Goal: Task Accomplishment & Management: Use online tool/utility

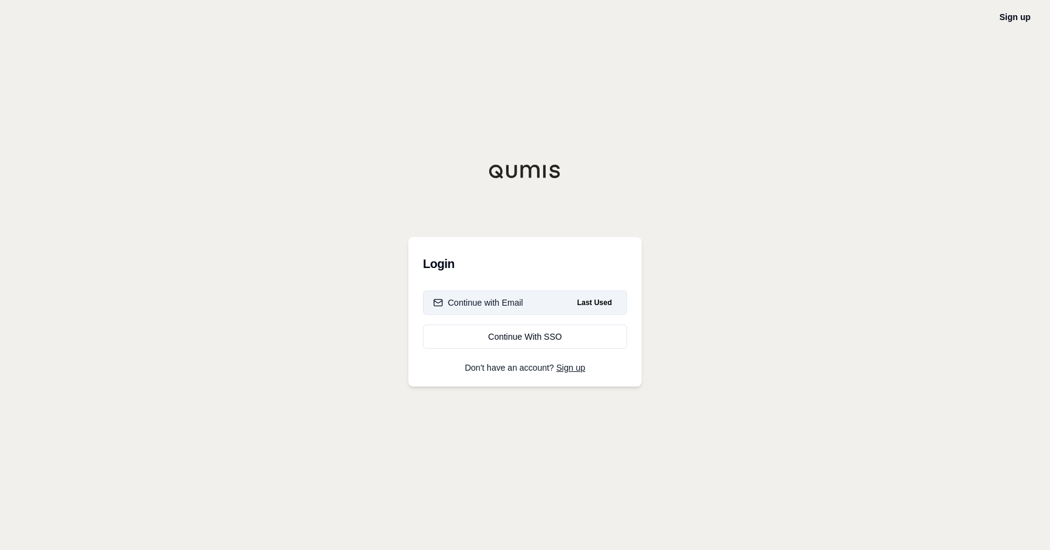
click at [513, 299] on div "Continue with Email" at bounding box center [478, 302] width 90 height 12
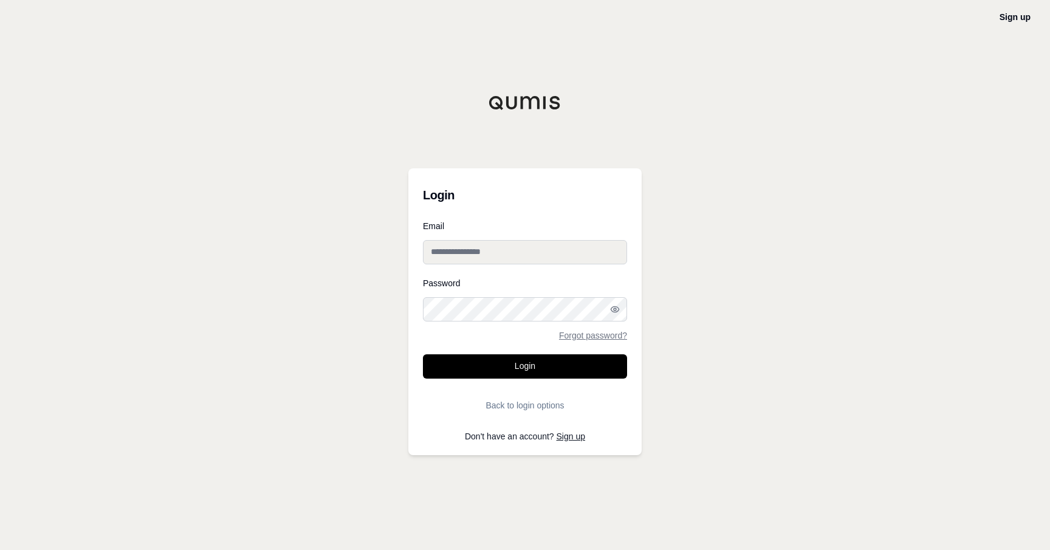
click at [488, 254] on input "Email" at bounding box center [525, 252] width 204 height 24
type input "**********"
click at [543, 369] on button "Login" at bounding box center [525, 366] width 204 height 24
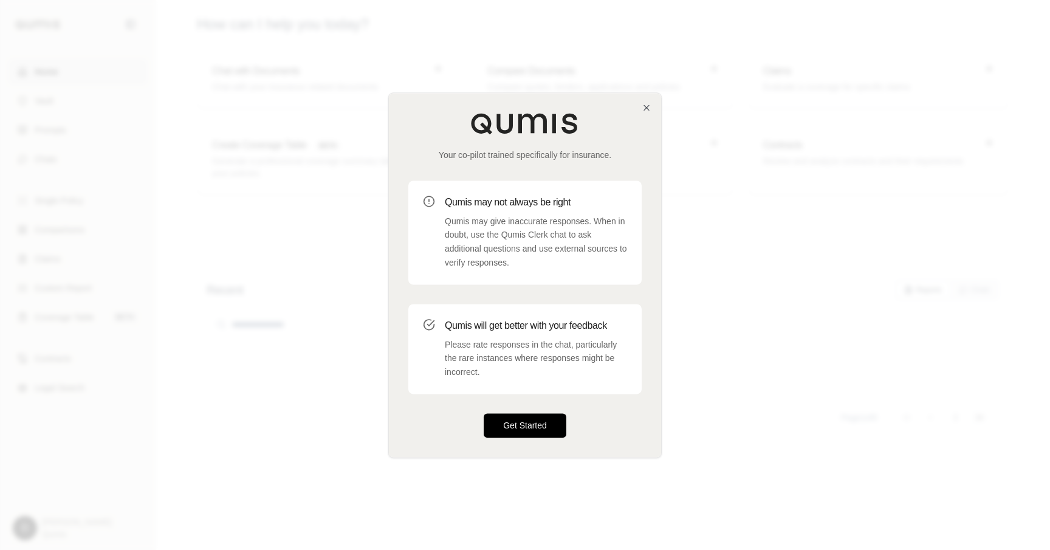
click at [524, 428] on button "Get Started" at bounding box center [525, 425] width 83 height 24
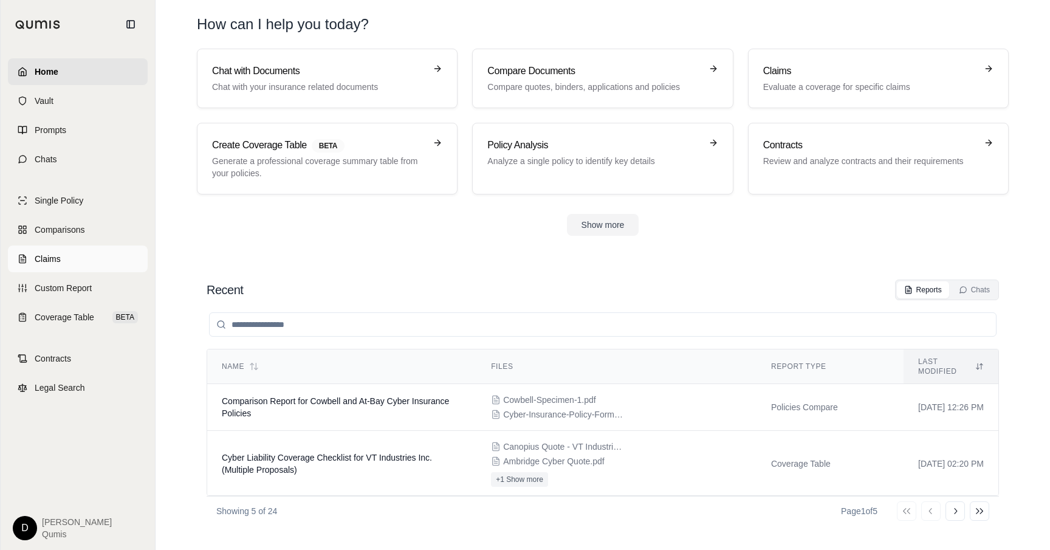
click at [111, 256] on link "Claims" at bounding box center [78, 258] width 140 height 27
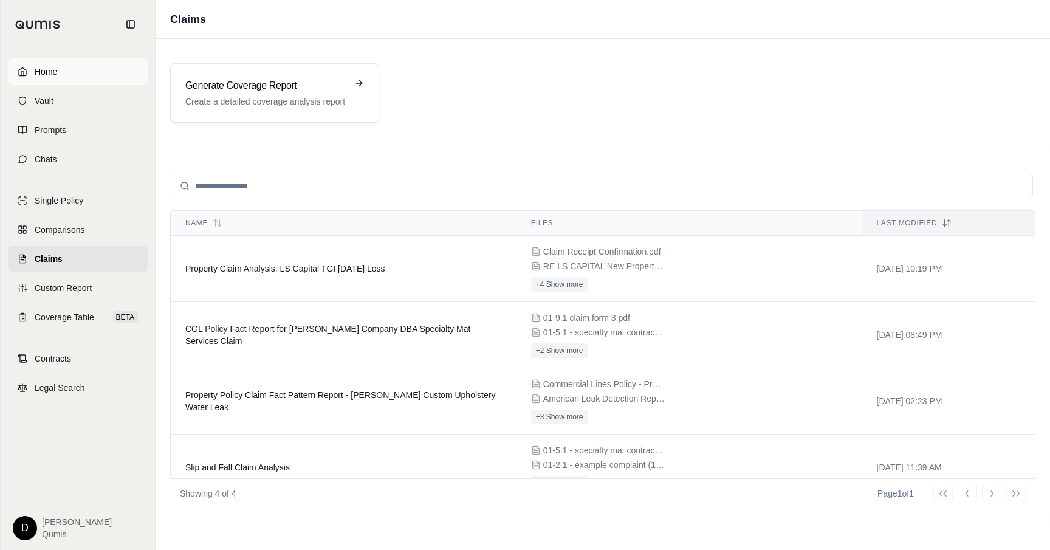
click at [58, 69] on link "Home" at bounding box center [78, 71] width 140 height 27
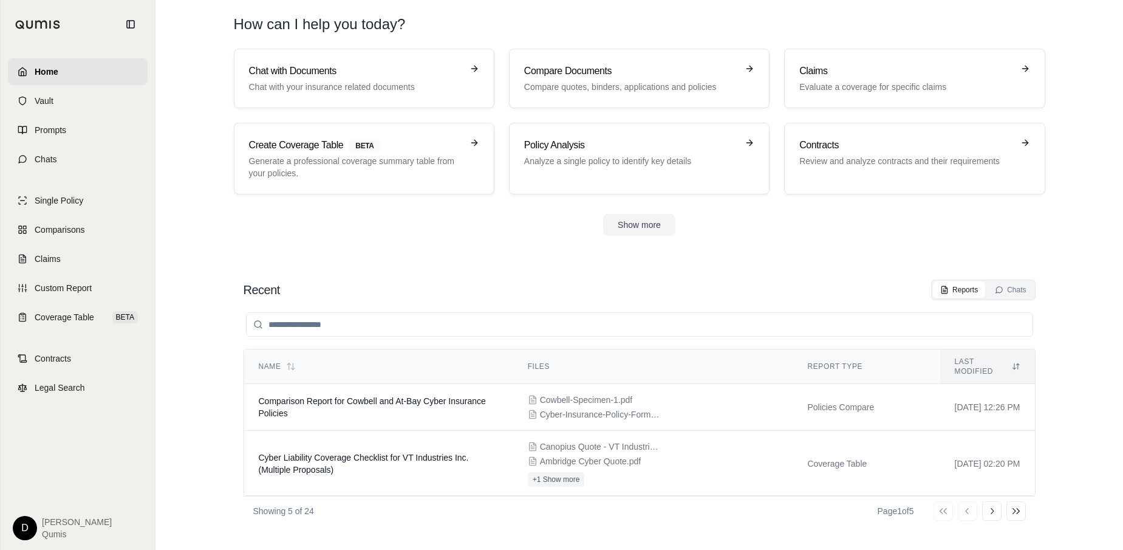
click at [404, 224] on div "Show more" at bounding box center [640, 225] width 812 height 22
click at [327, 72] on h3 "Chat with Documents" at bounding box center [355, 71] width 213 height 15
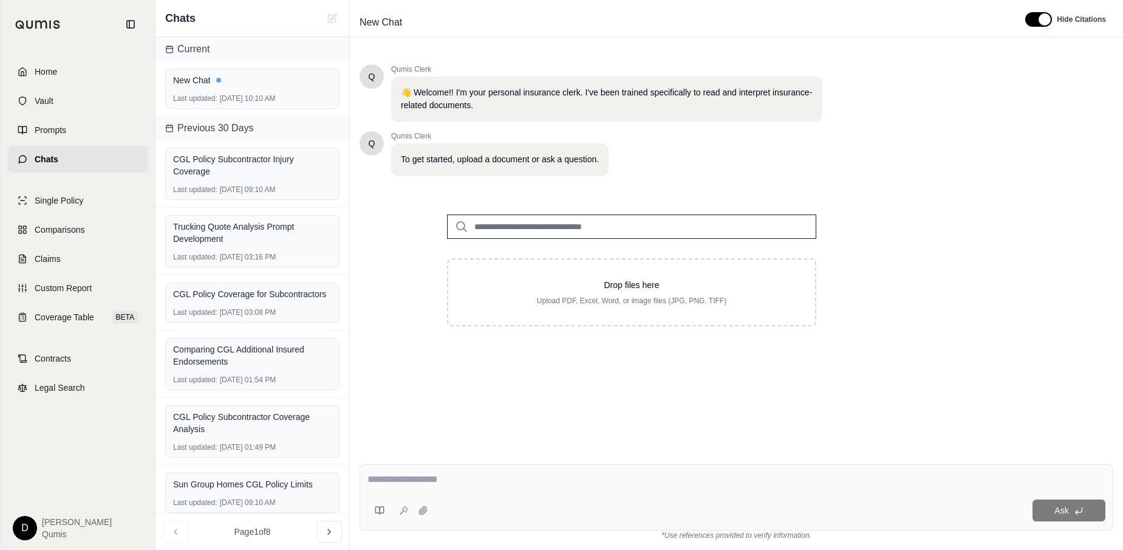
click at [496, 485] on textarea at bounding box center [737, 479] width 738 height 15
click at [530, 227] on input "search" at bounding box center [631, 226] width 369 height 24
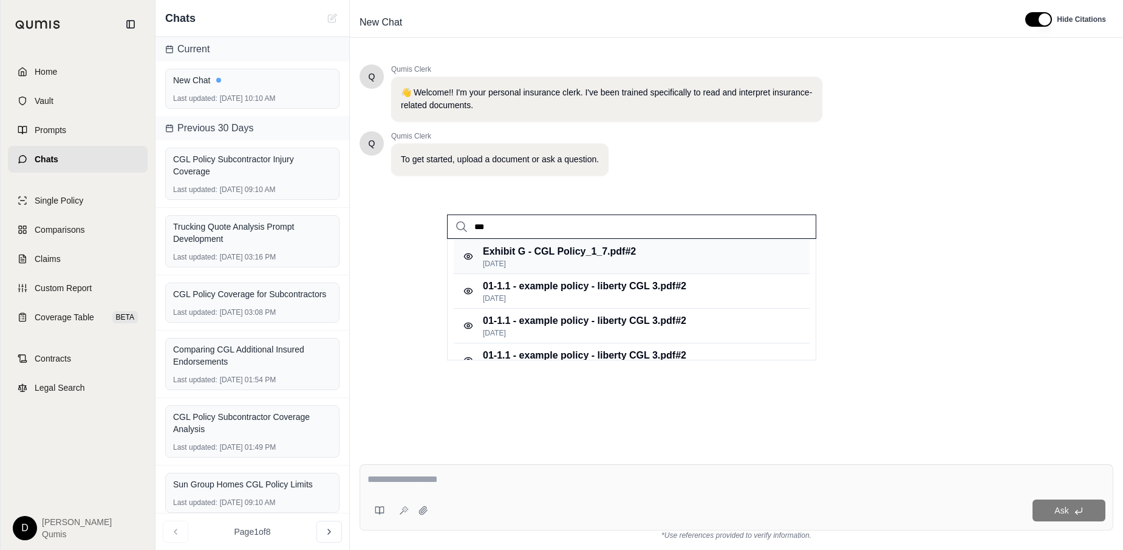
type input "***"
click at [567, 253] on p "Exhibit G - CGL Policy_1_7.pdf #2" at bounding box center [559, 251] width 153 height 15
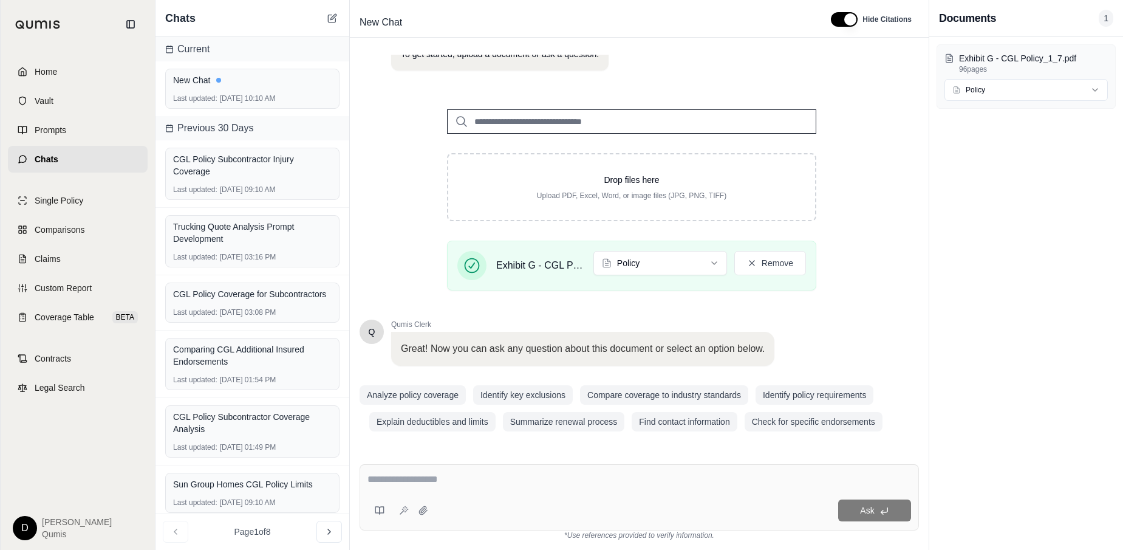
scroll to position [106, 0]
click at [479, 481] on textarea at bounding box center [640, 479] width 544 height 15
type textarea "**********"
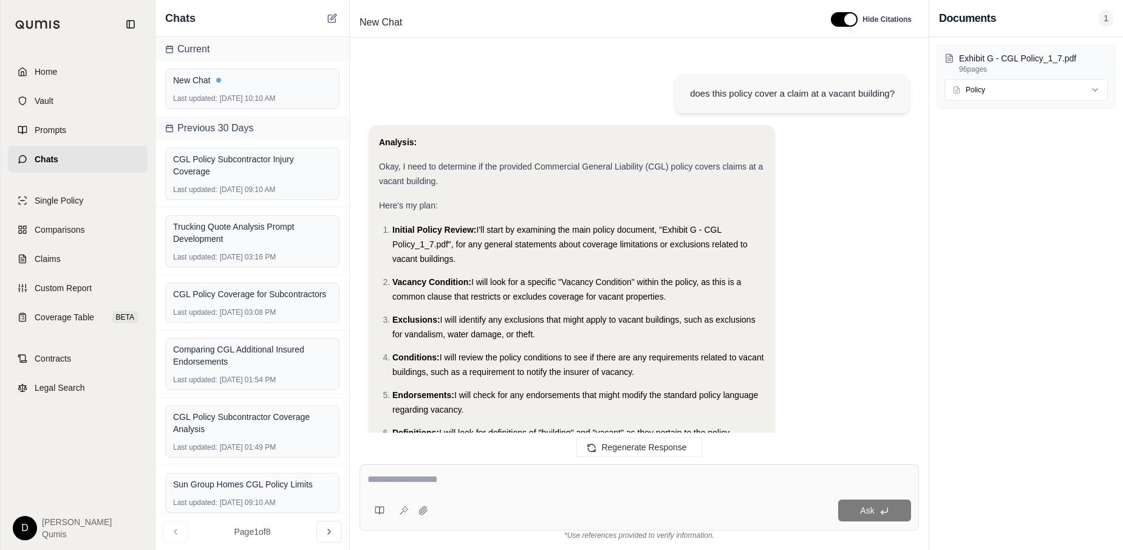
scroll to position [861, 0]
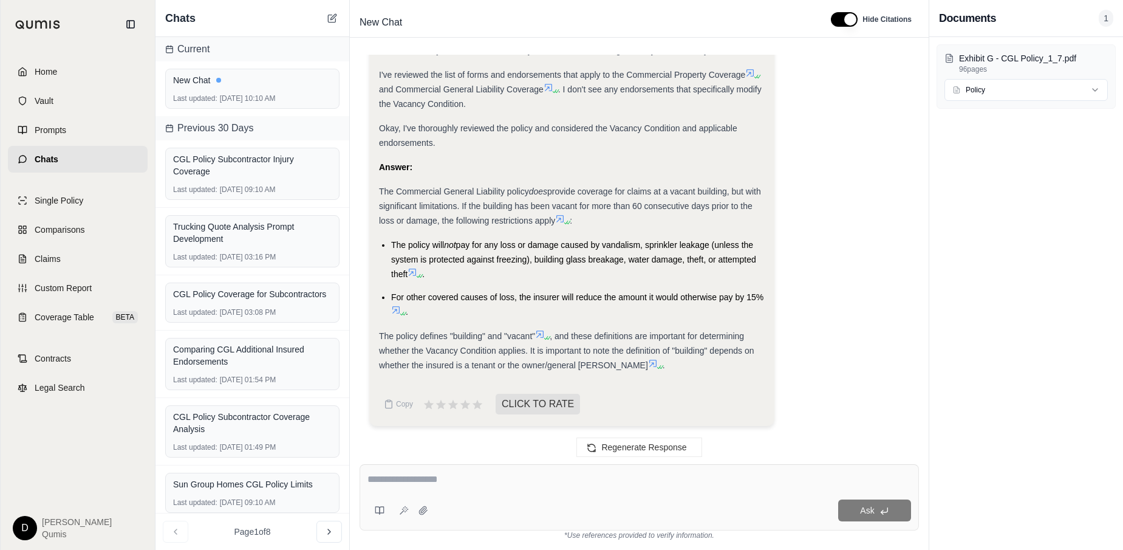
click at [567, 281] on ul "The policy will not pay for any loss or damage caused by vandalism, sprinkler l…" at bounding box center [572, 278] width 386 height 81
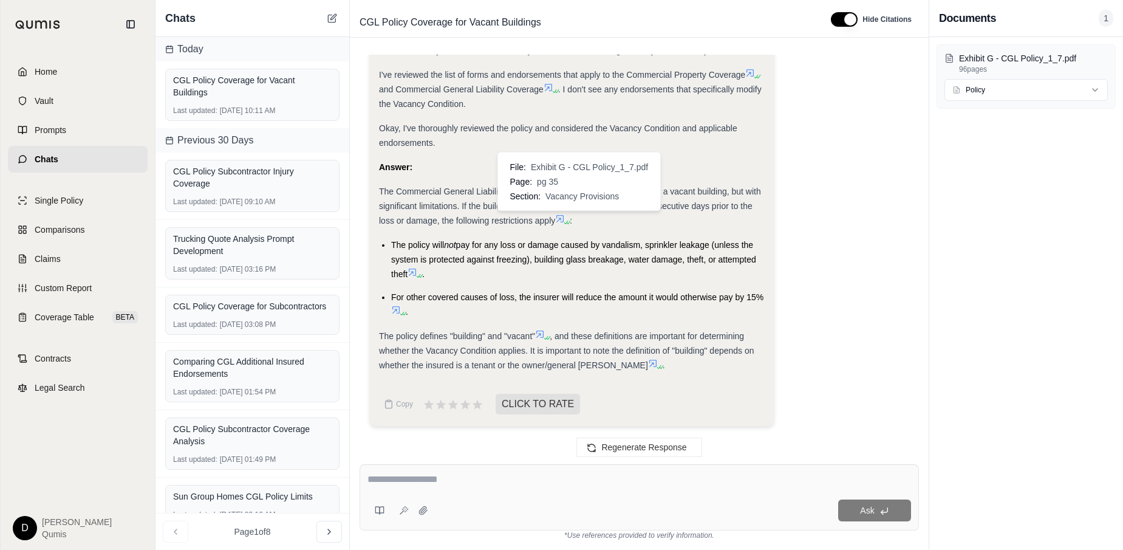
click at [565, 217] on icon at bounding box center [560, 219] width 10 height 10
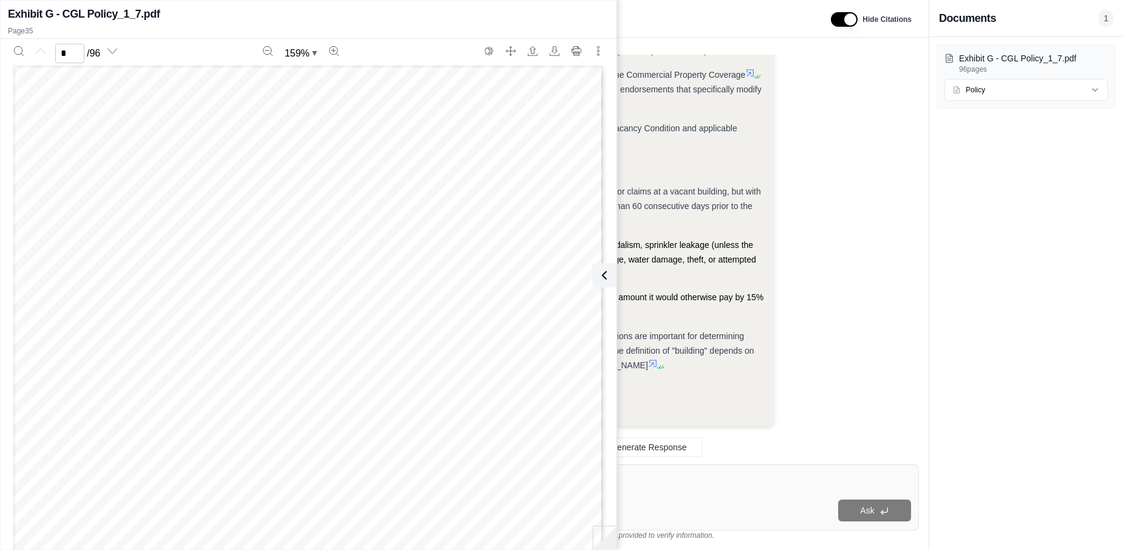
scroll to position [26008, 0]
type input "**"
click at [613, 282] on button at bounding box center [602, 275] width 24 height 24
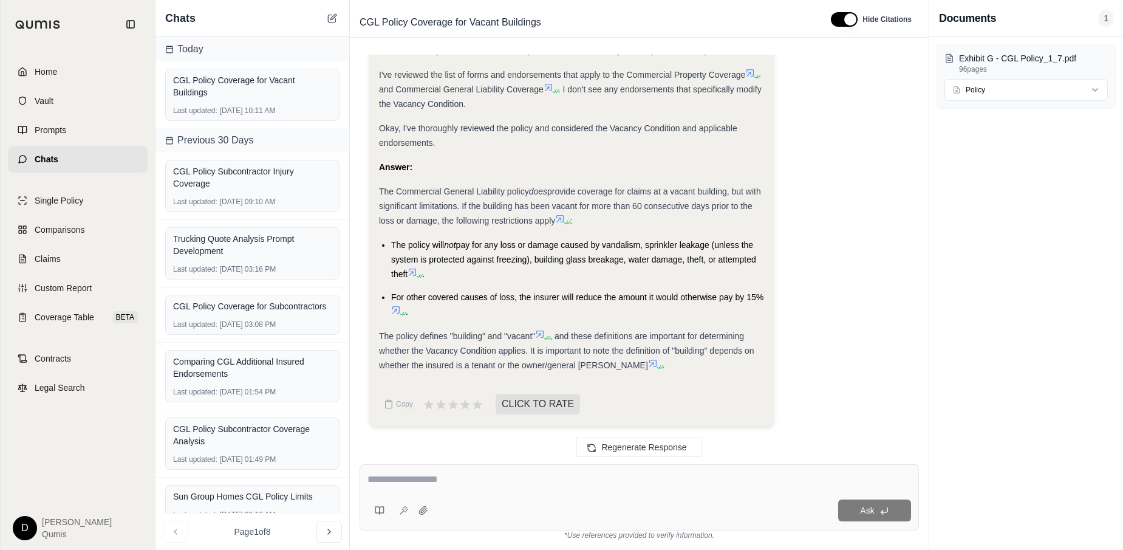
click at [542, 258] on span "pay for any loss or damage caused by vandalism, sprinkler leakage (unless the s…" at bounding box center [573, 259] width 365 height 39
click at [426, 479] on textarea at bounding box center [640, 479] width 544 height 15
type textarea "**********"
click at [406, 513] on icon at bounding box center [404, 510] width 10 height 10
type textarea "**********"
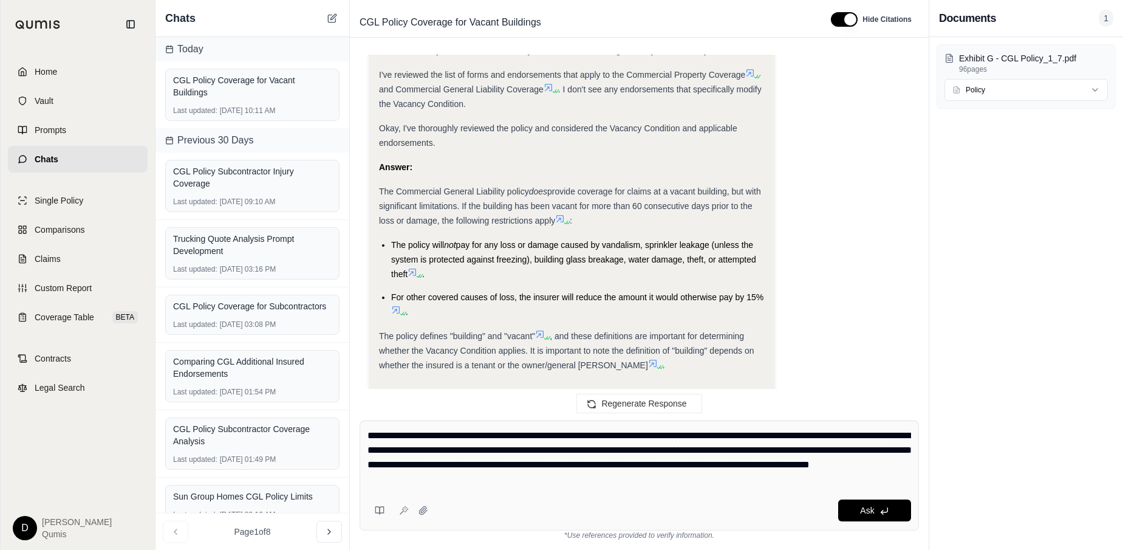
click at [572, 481] on textarea "**********" at bounding box center [640, 457] width 544 height 58
drag, startPoint x: 572, startPoint y: 481, endPoint x: 552, endPoint y: 468, distance: 24.3
click at [552, 467] on textarea "**********" at bounding box center [640, 457] width 544 height 58
click at [552, 468] on textarea "**********" at bounding box center [640, 457] width 544 height 58
click at [547, 480] on textarea "**********" at bounding box center [640, 457] width 544 height 58
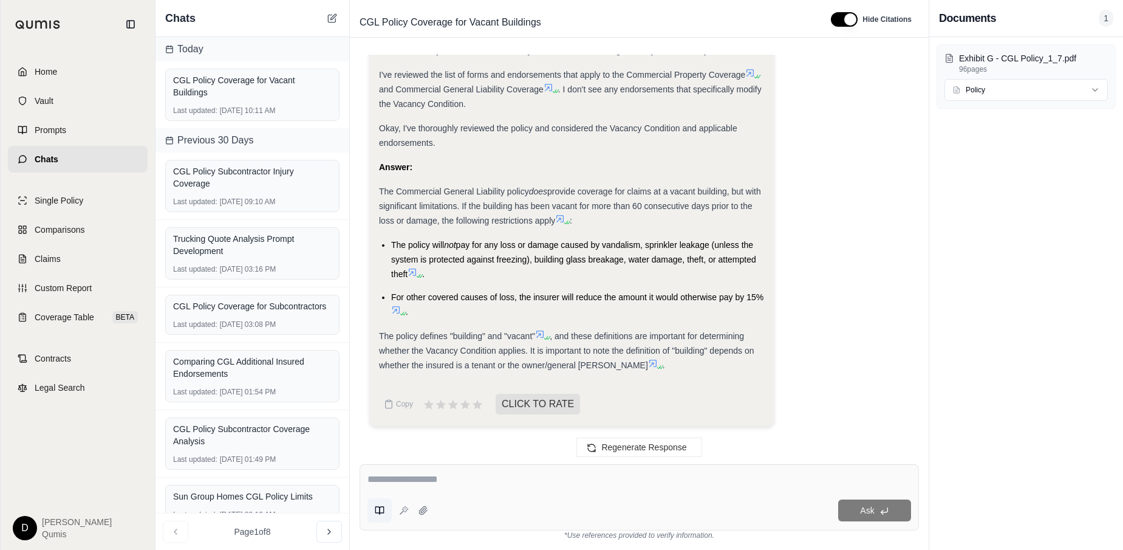
click at [383, 511] on icon at bounding box center [382, 510] width 4 height 7
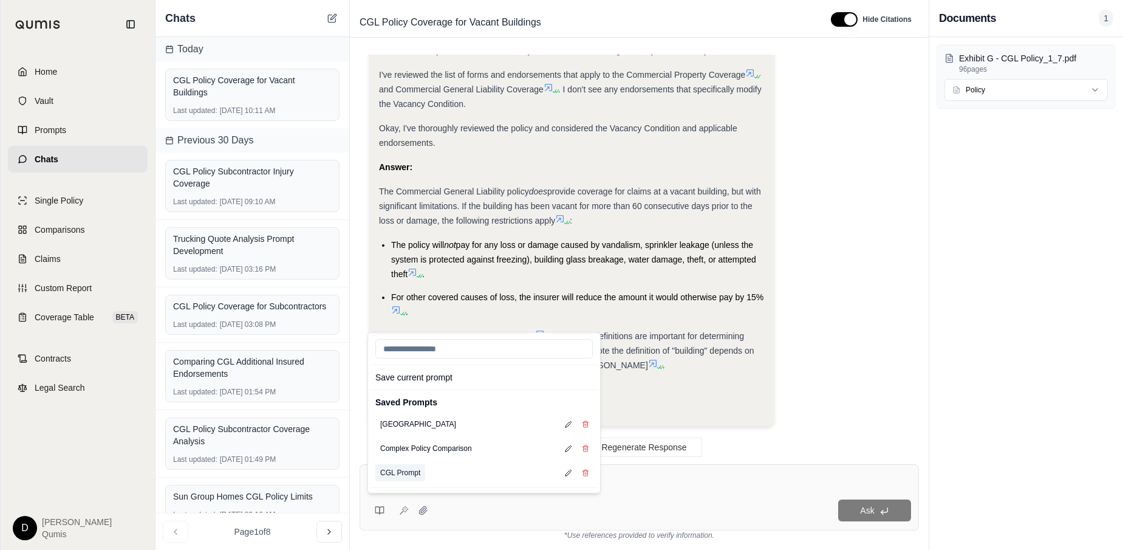
click at [399, 473] on button "CGL Prompt" at bounding box center [400, 472] width 50 height 17
type textarea "**********"
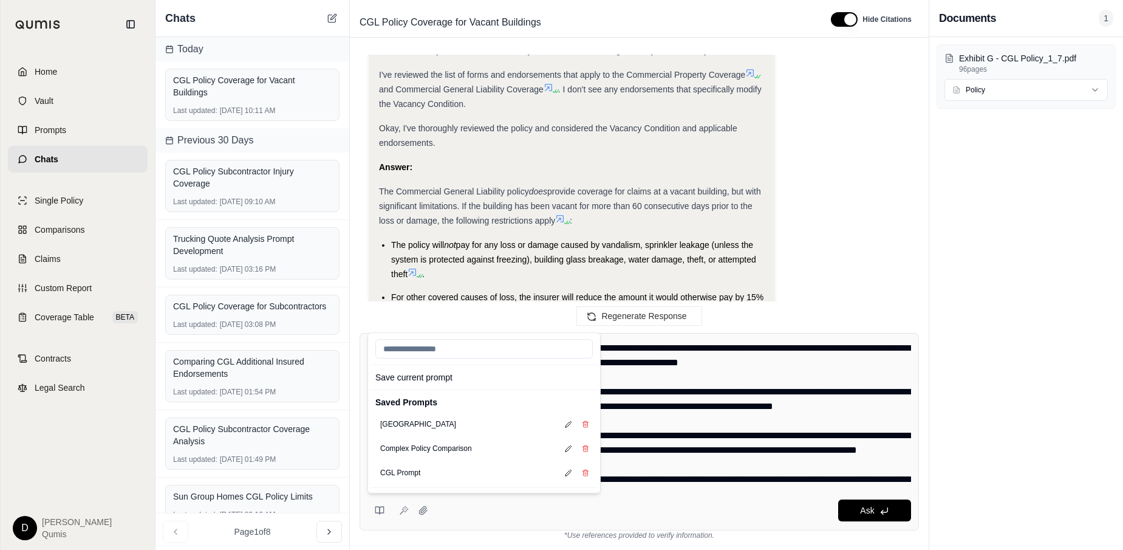
click at [678, 453] on textarea at bounding box center [640, 414] width 544 height 146
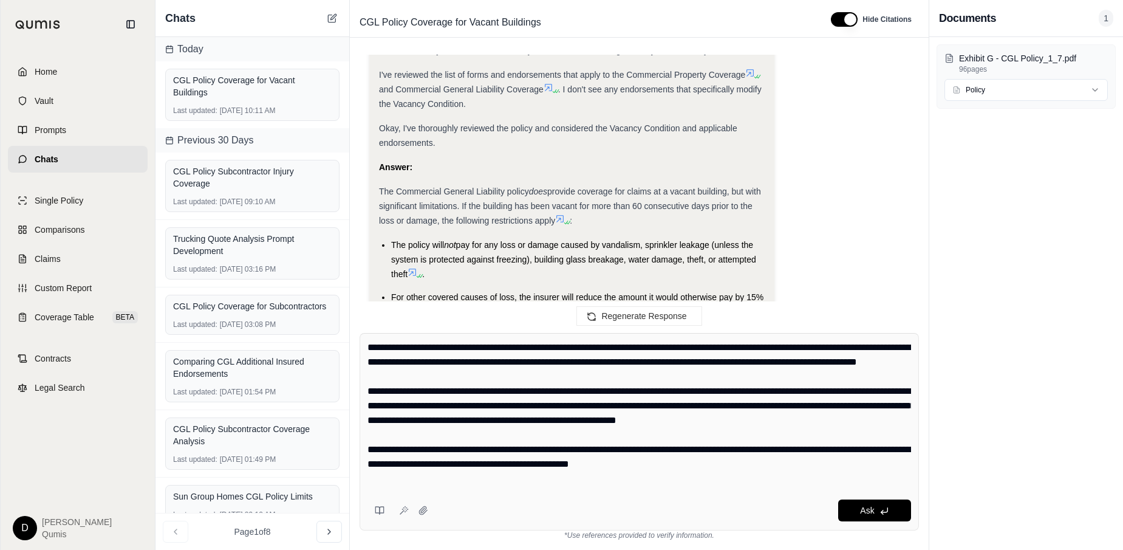
scroll to position [0, 0]
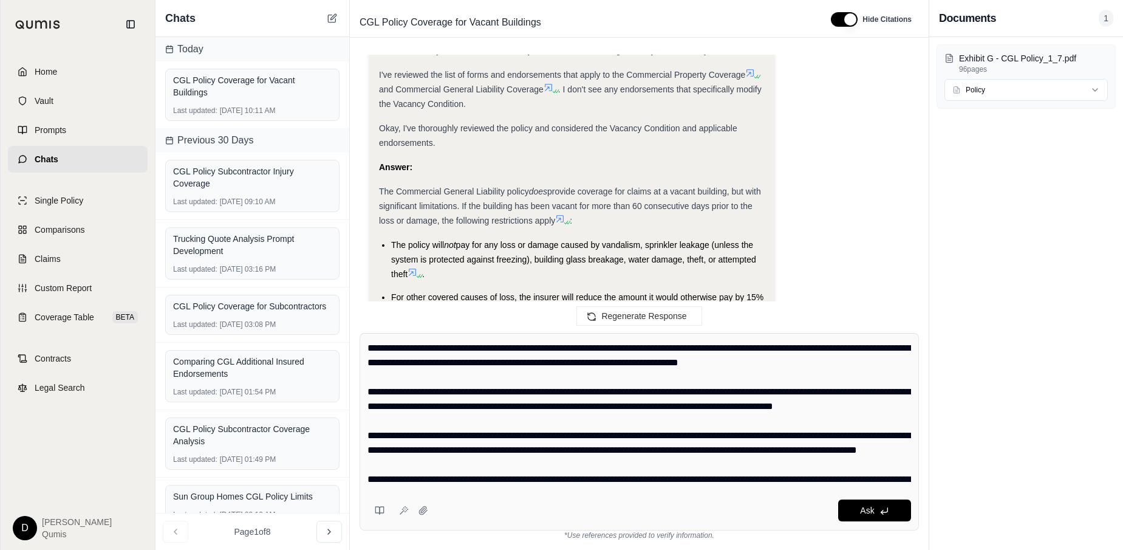
click at [552, 441] on textarea at bounding box center [640, 414] width 544 height 146
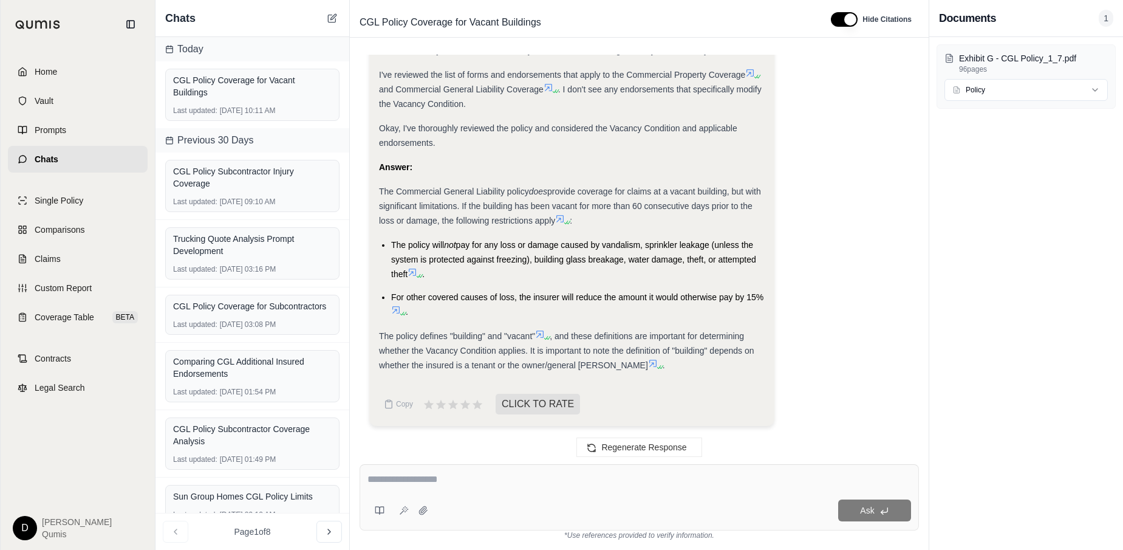
click at [503, 480] on textarea at bounding box center [640, 479] width 544 height 15
click at [79, 126] on link "Prompts" at bounding box center [78, 130] width 140 height 27
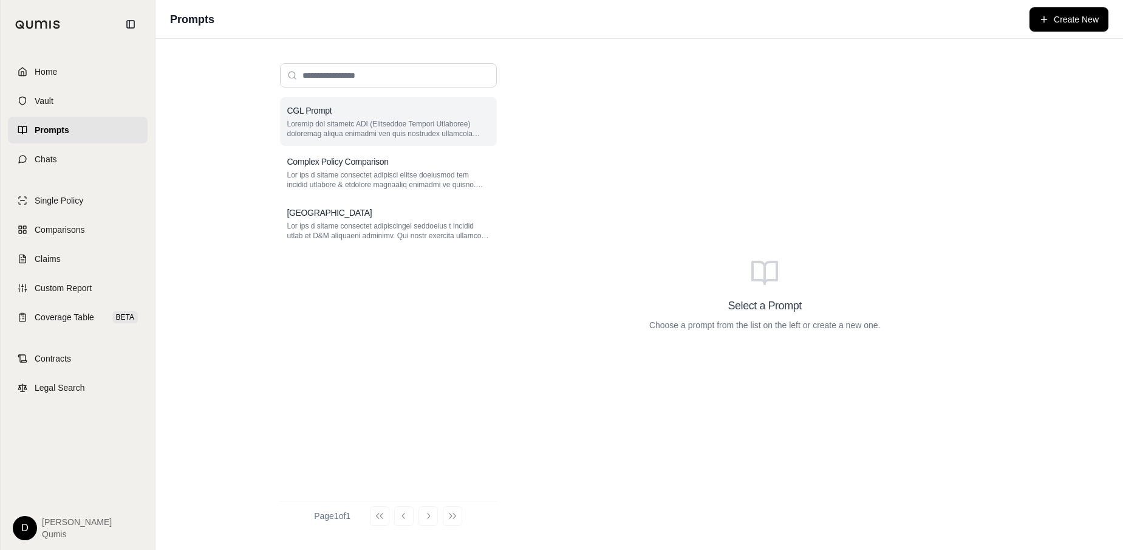
click at [380, 115] on div "CGL Prompt" at bounding box center [388, 110] width 202 height 12
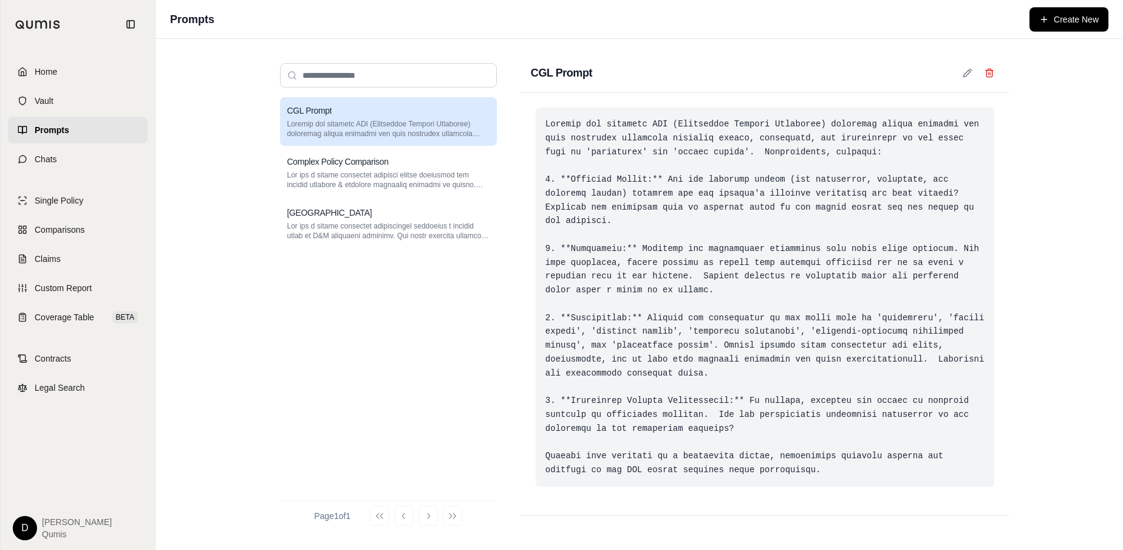
click at [713, 290] on div at bounding box center [765, 297] width 459 height 379
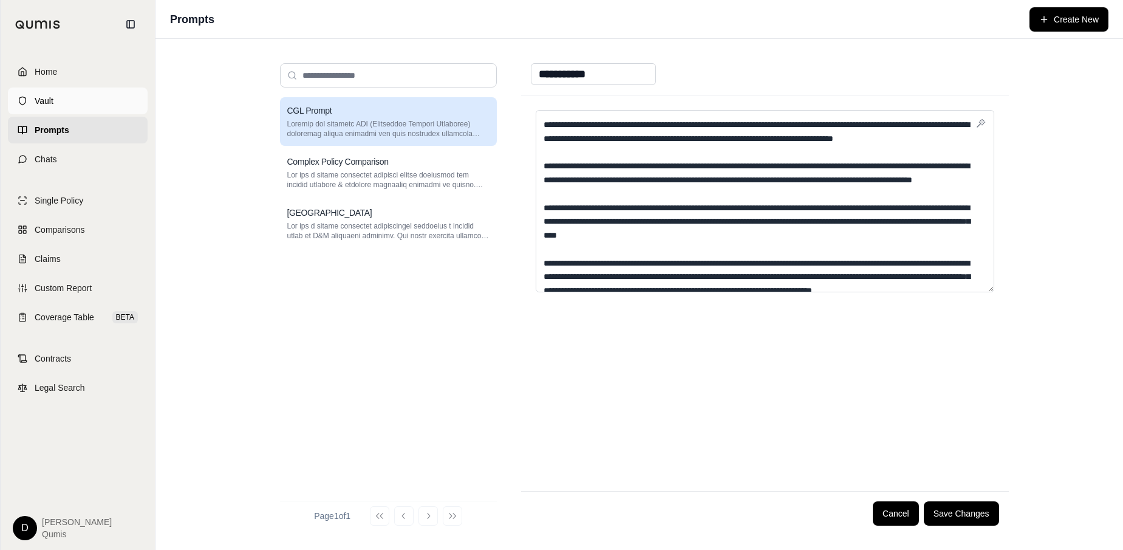
click at [90, 101] on link "Vault" at bounding box center [78, 100] width 140 height 27
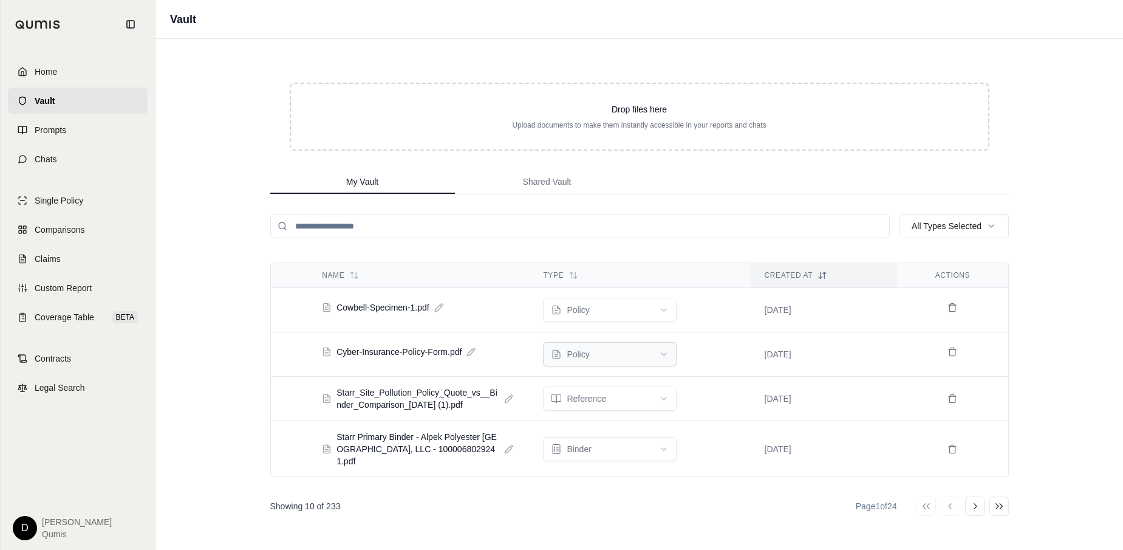
click at [632, 354] on html "Home Vault Prompts Chats Single Policy Comparisons Claims Custom Report Coverag…" at bounding box center [561, 275] width 1123 height 550
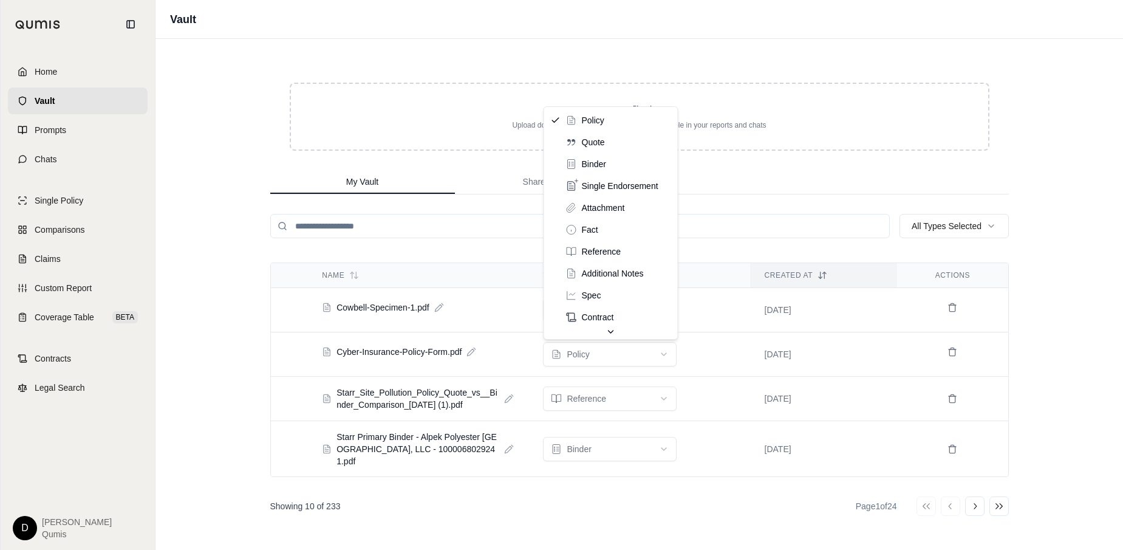
click at [731, 368] on html "Home Vault Prompts Chats Single Policy Comparisons Claims Custom Report Coverag…" at bounding box center [561, 275] width 1123 height 550
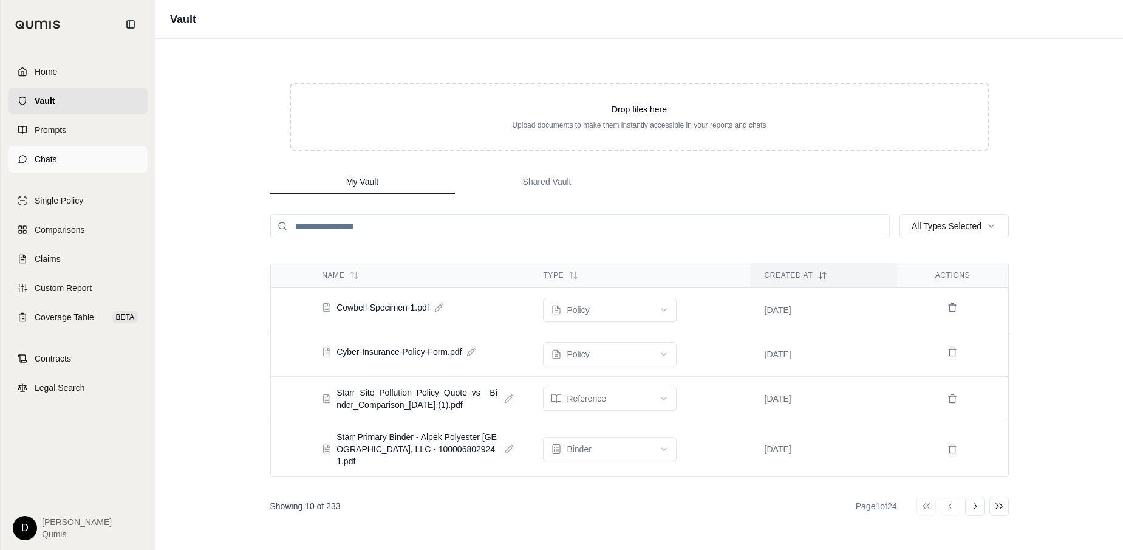
click at [69, 165] on link "Chats" at bounding box center [78, 159] width 140 height 27
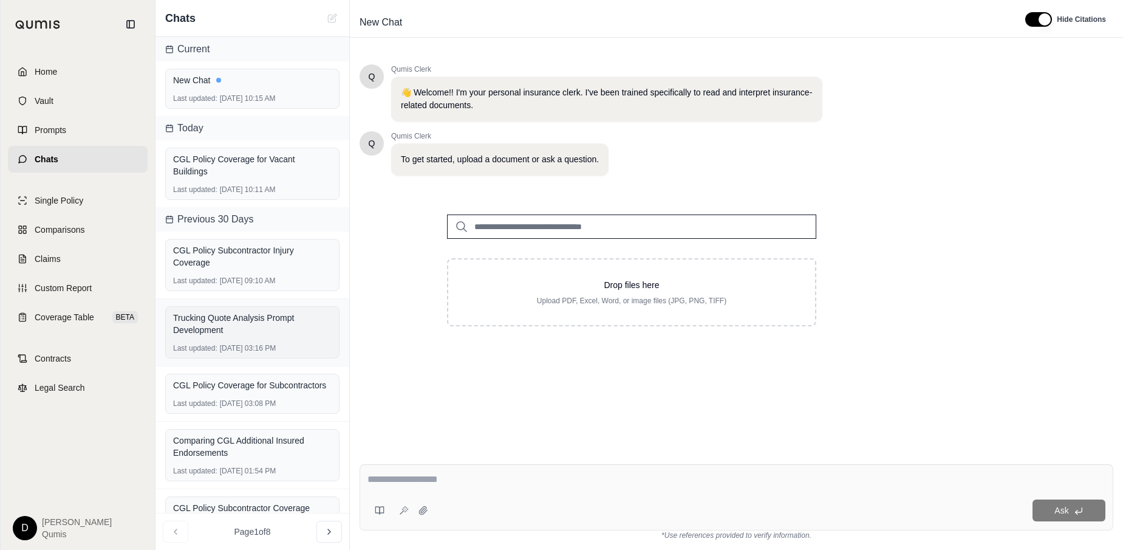
click at [228, 327] on div "Trucking Quote Analysis Prompt Development" at bounding box center [252, 324] width 159 height 24
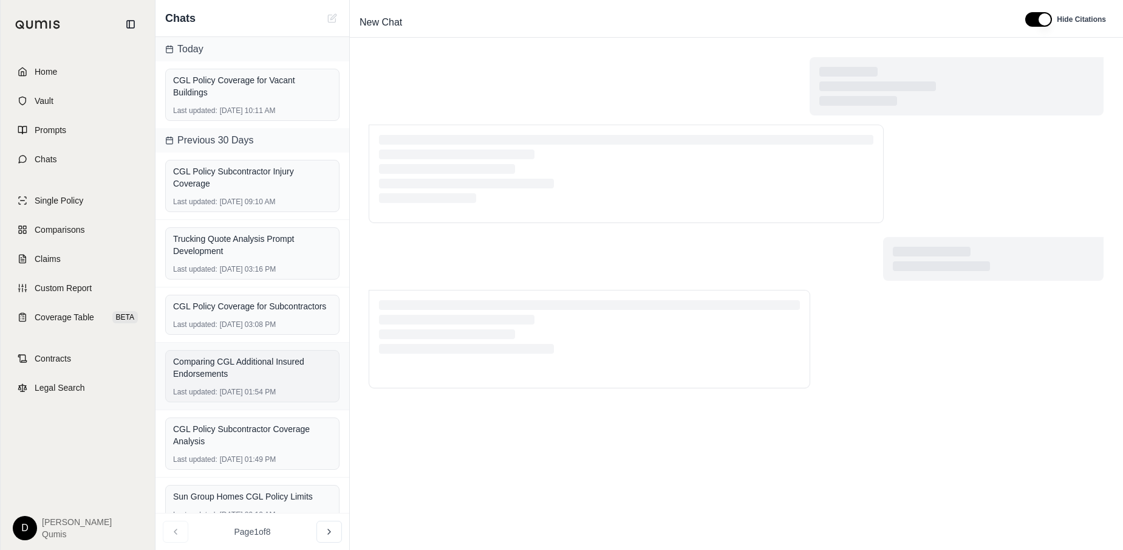
click at [228, 371] on div "Comparing CGL Additional Insured Endorsements" at bounding box center [252, 367] width 159 height 24
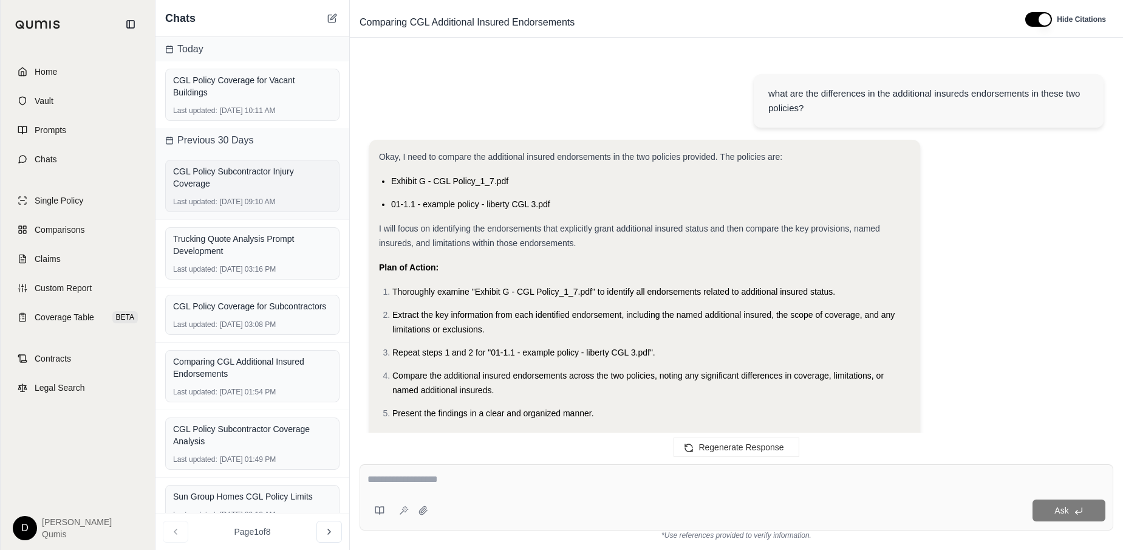
scroll to position [4700, 0]
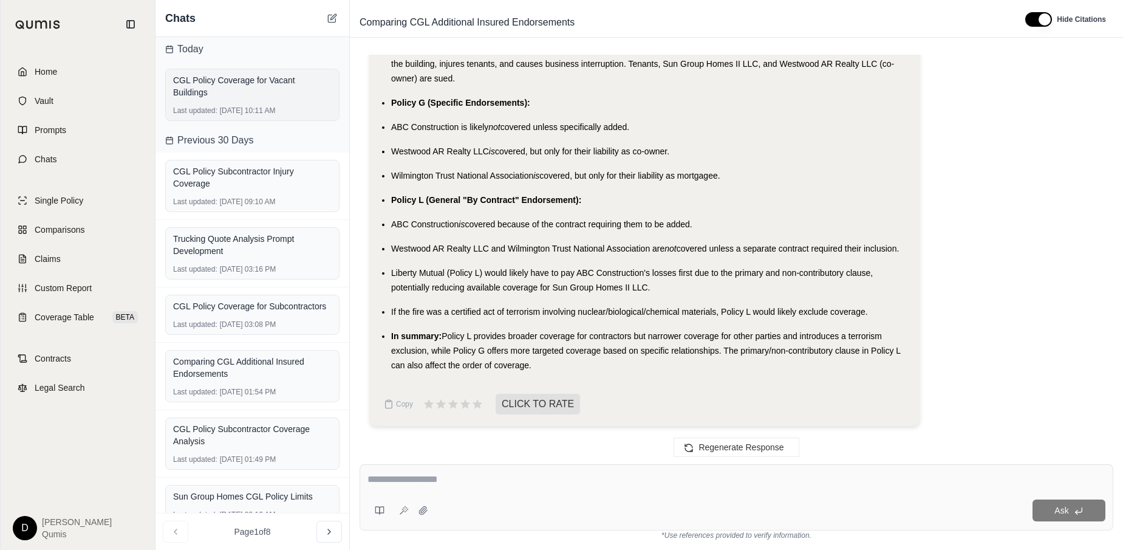
click at [231, 106] on div "Last updated: [DATE] 10:11 AM" at bounding box center [252, 111] width 159 height 10
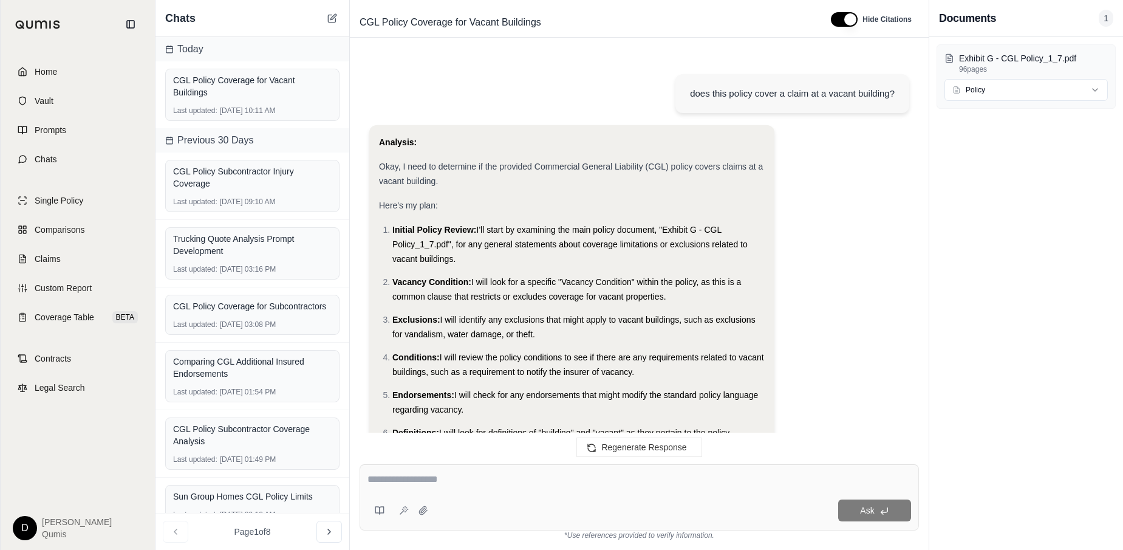
scroll to position [861, 0]
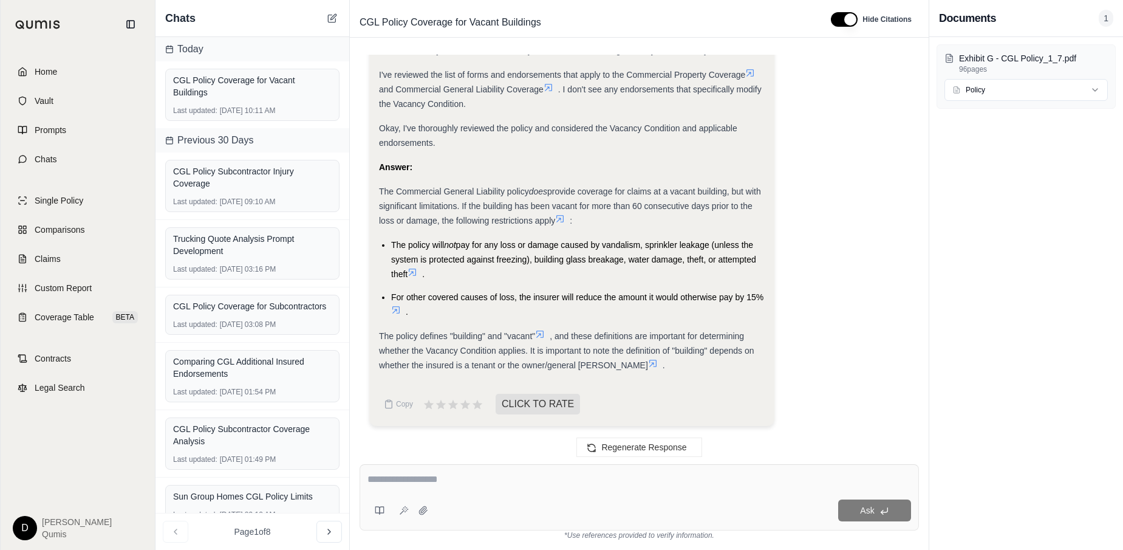
click at [569, 296] on span "For other covered causes of loss, the insurer will reduce the amount it would o…" at bounding box center [577, 297] width 372 height 10
click at [518, 310] on li "For other covered causes of loss, the insurer will reduce the amount it would o…" at bounding box center [578, 304] width 374 height 29
click at [485, 297] on span "For other covered causes of loss, the insurer will reduce the amount it would o…" at bounding box center [577, 297] width 372 height 10
click at [108, 258] on link "Claims" at bounding box center [78, 258] width 140 height 27
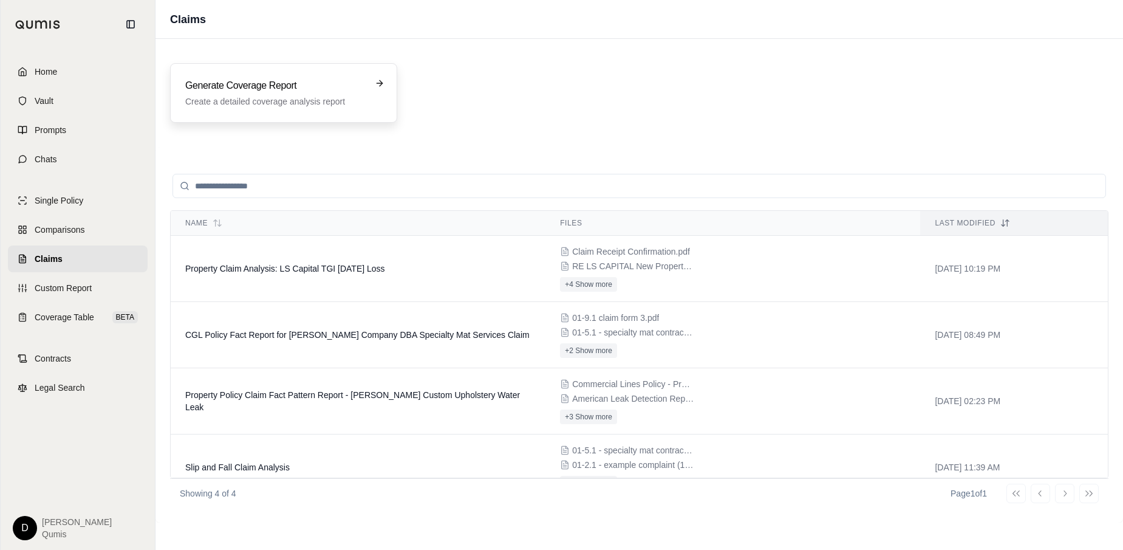
click at [248, 101] on p "Create a detailed coverage analysis report" at bounding box center [275, 101] width 180 height 12
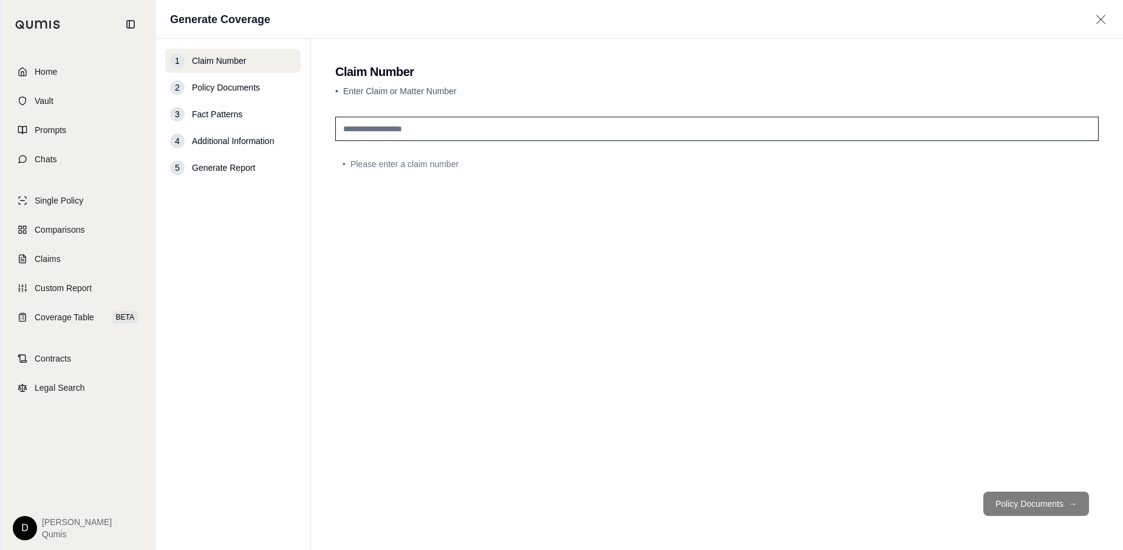
click at [434, 131] on input "text" at bounding box center [717, 129] width 764 height 24
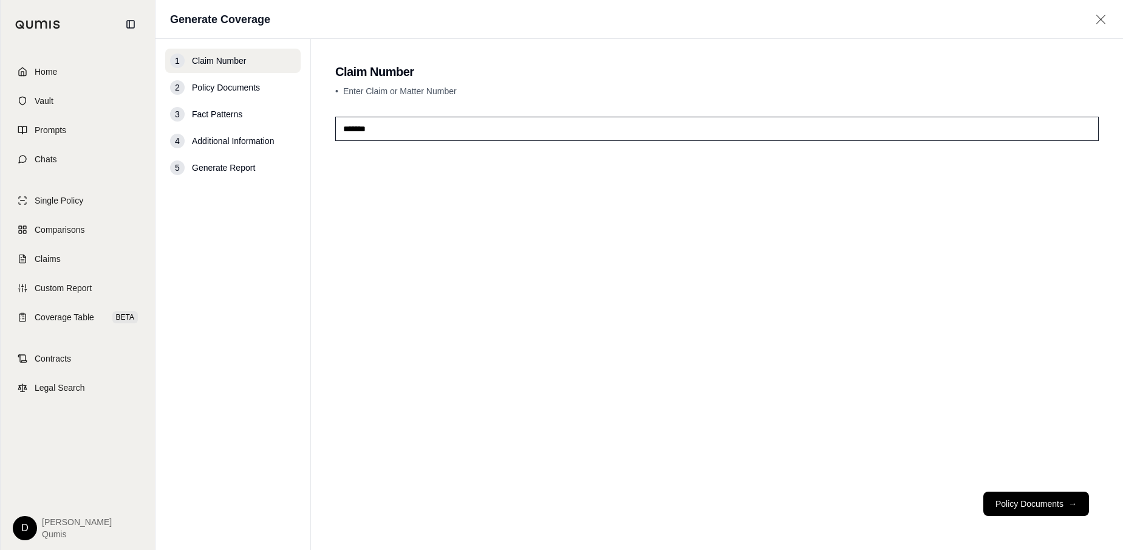
type input "*******"
click at [856, 358] on div "*******" at bounding box center [717, 297] width 764 height 370
click at [1035, 500] on button "Policy Documents →" at bounding box center [1037, 503] width 106 height 24
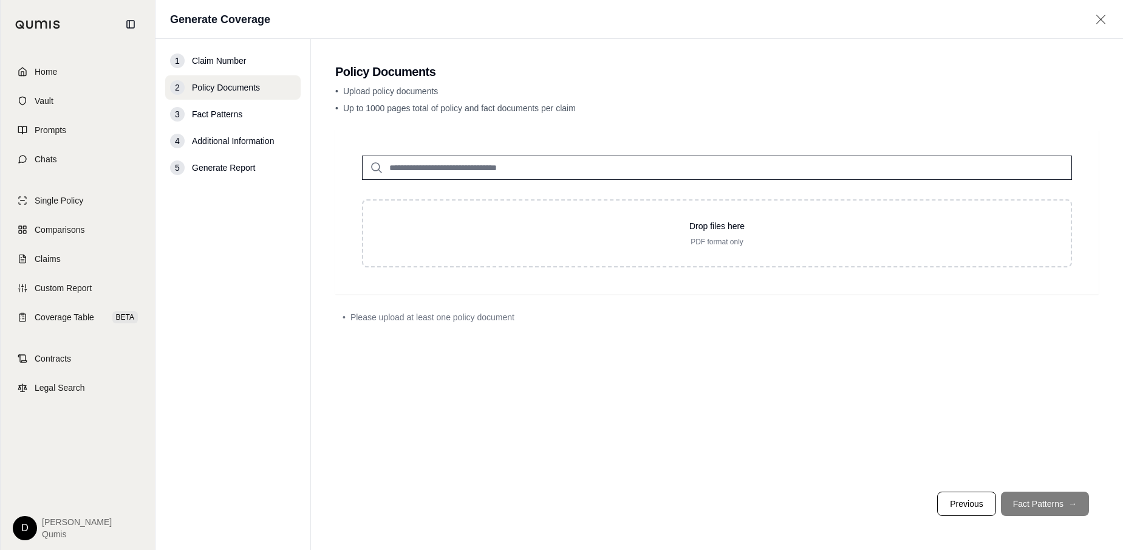
click at [423, 166] on input "search" at bounding box center [717, 168] width 710 height 24
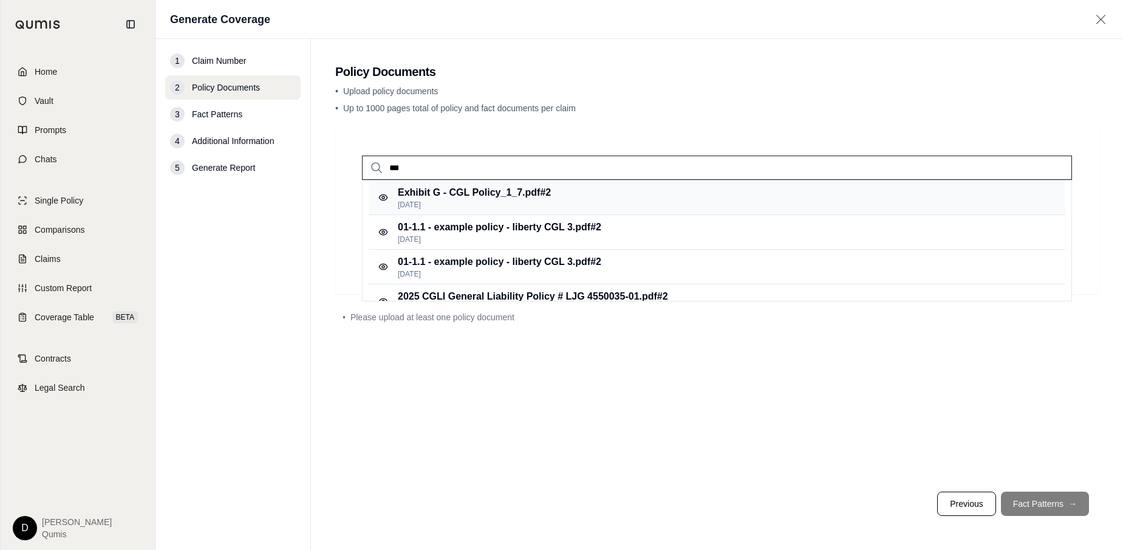
type input "***"
click at [491, 200] on p "[DATE]" at bounding box center [474, 205] width 153 height 10
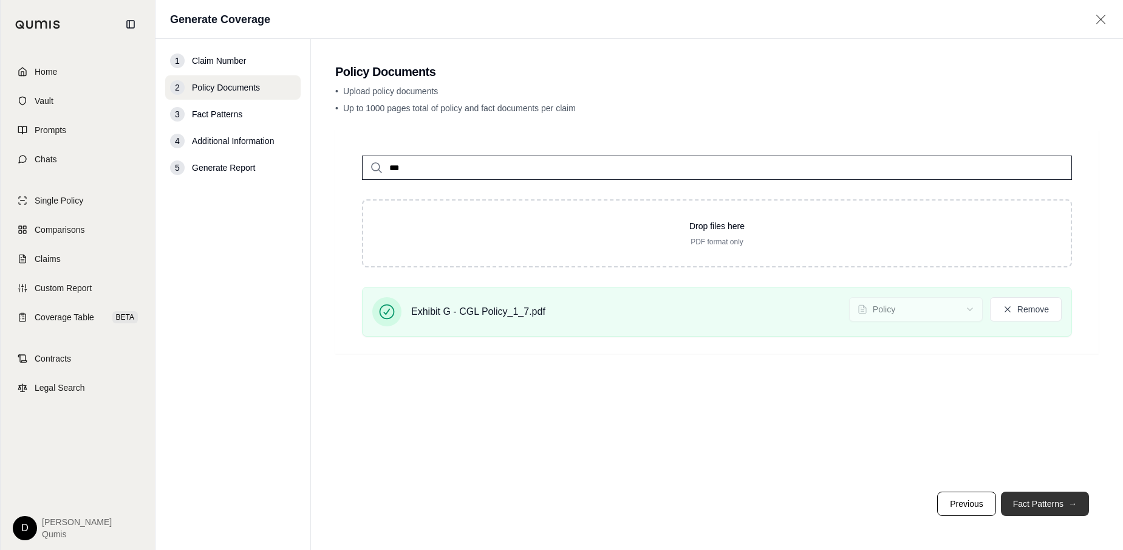
click at [1042, 501] on button "Fact Patterns →" at bounding box center [1045, 503] width 88 height 24
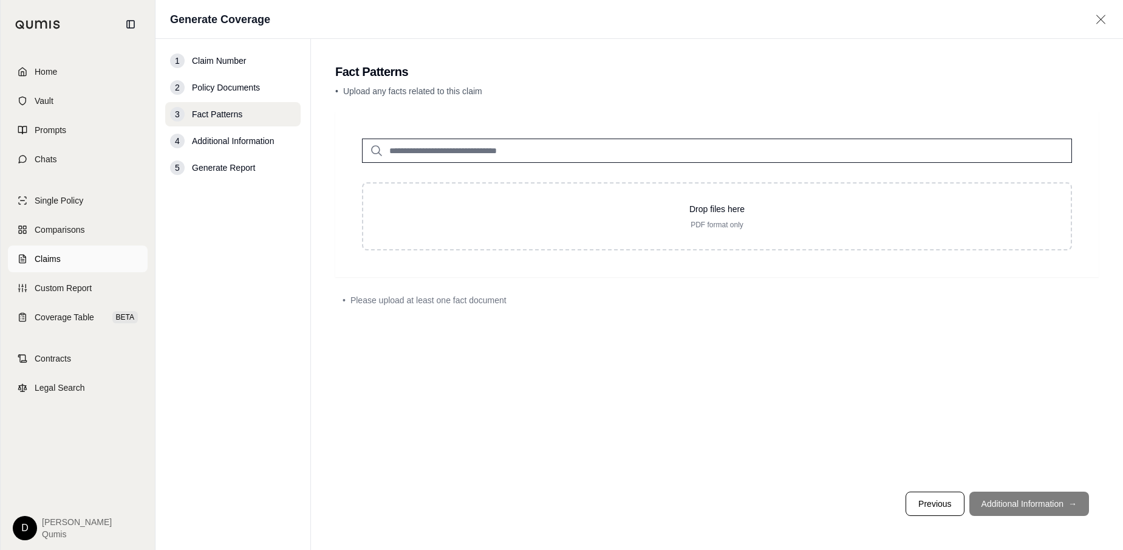
click at [104, 261] on link "Claims" at bounding box center [78, 258] width 140 height 27
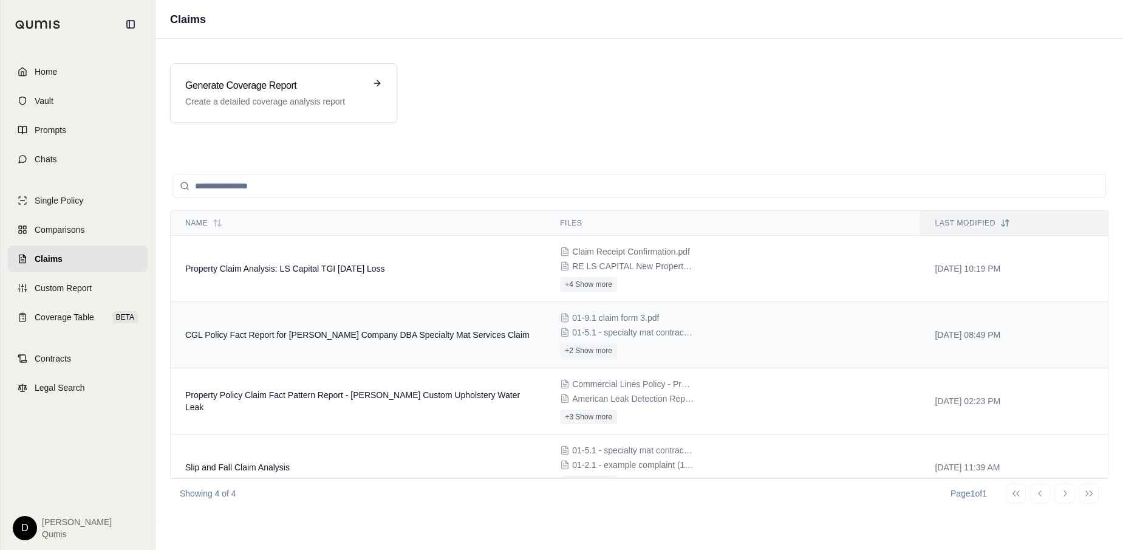
click at [389, 349] on td "CGL Policy Fact Report for [PERSON_NAME] Company DBA Specialty Mat Services Cla…" at bounding box center [358, 335] width 375 height 66
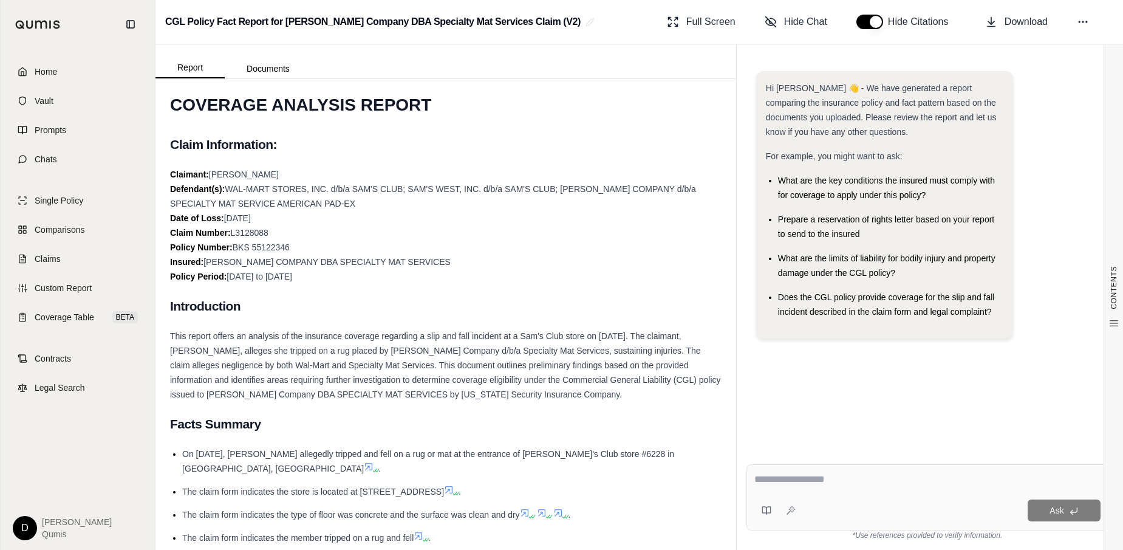
scroll to position [32, 0]
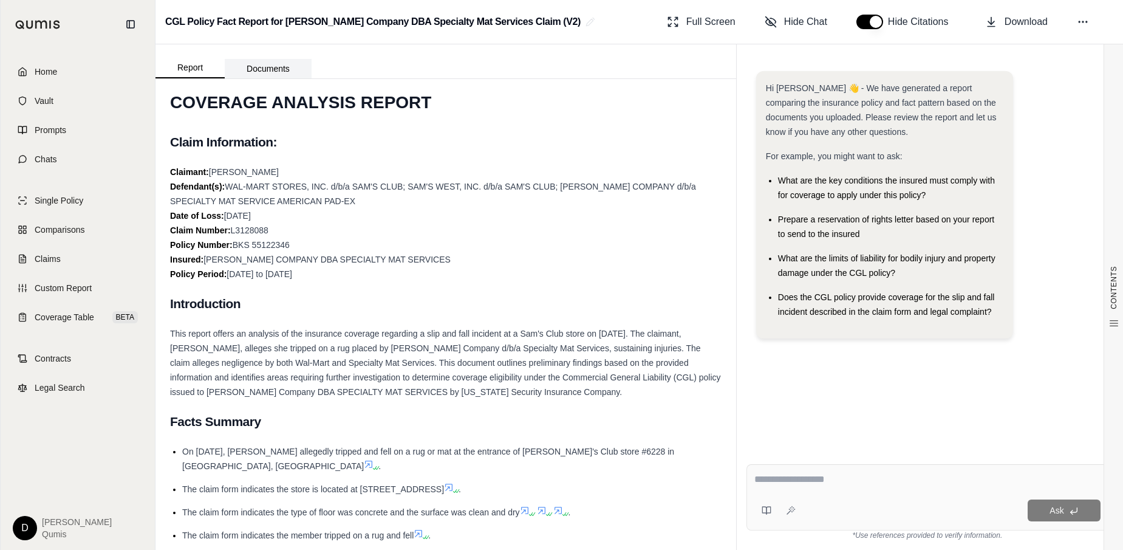
click at [272, 68] on button "Documents" at bounding box center [268, 68] width 87 height 19
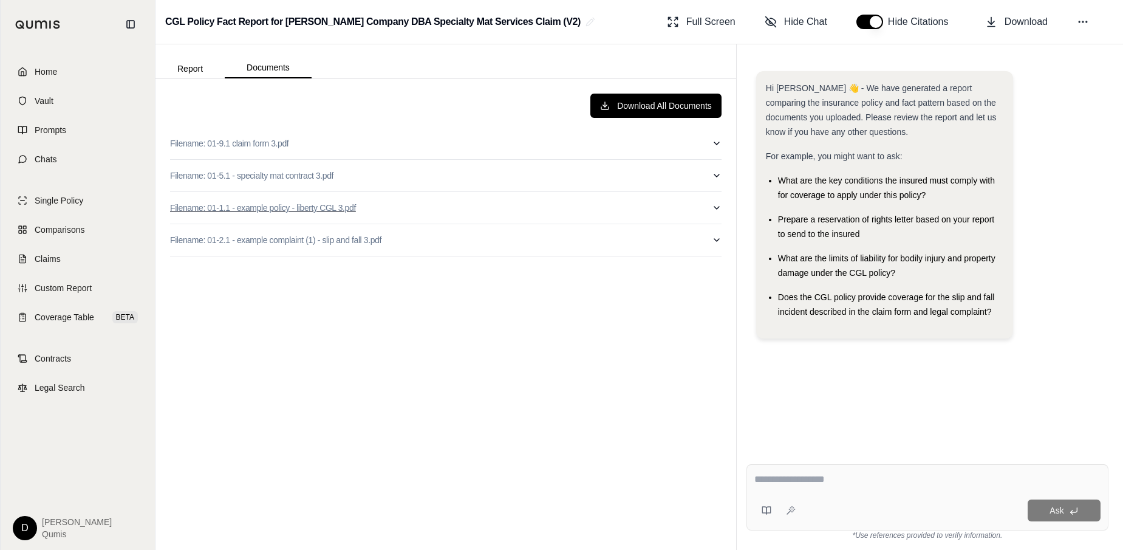
click at [382, 210] on button "Filename: 01-1.1 - example policy - liberty CGL 3.pdf" at bounding box center [446, 208] width 552 height 32
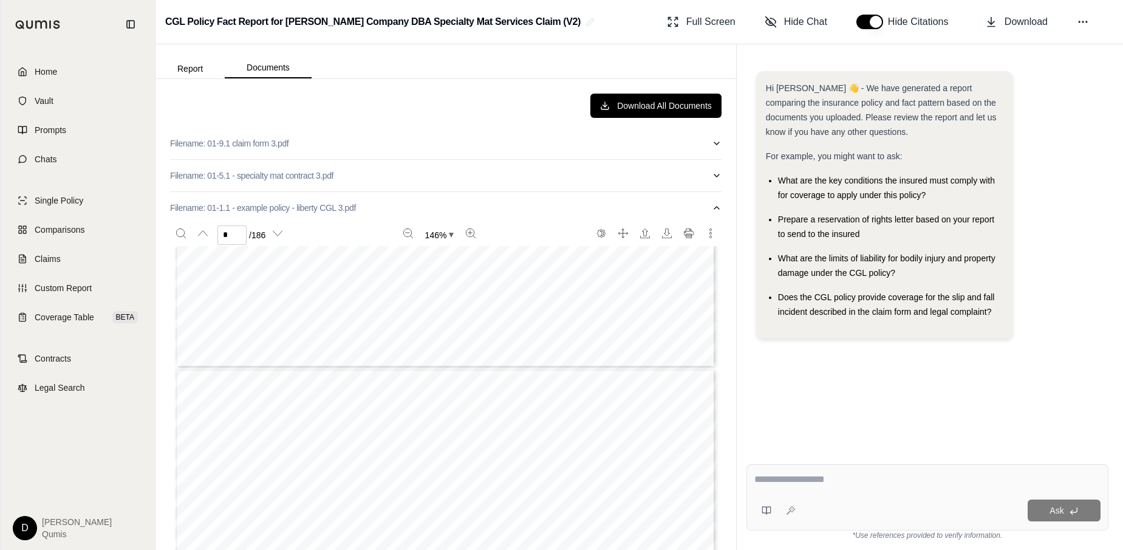
type input "*"
click at [382, 205] on button "Filename: 01-1.1 - example policy - liberty CGL 3.pdf" at bounding box center [446, 208] width 552 height 32
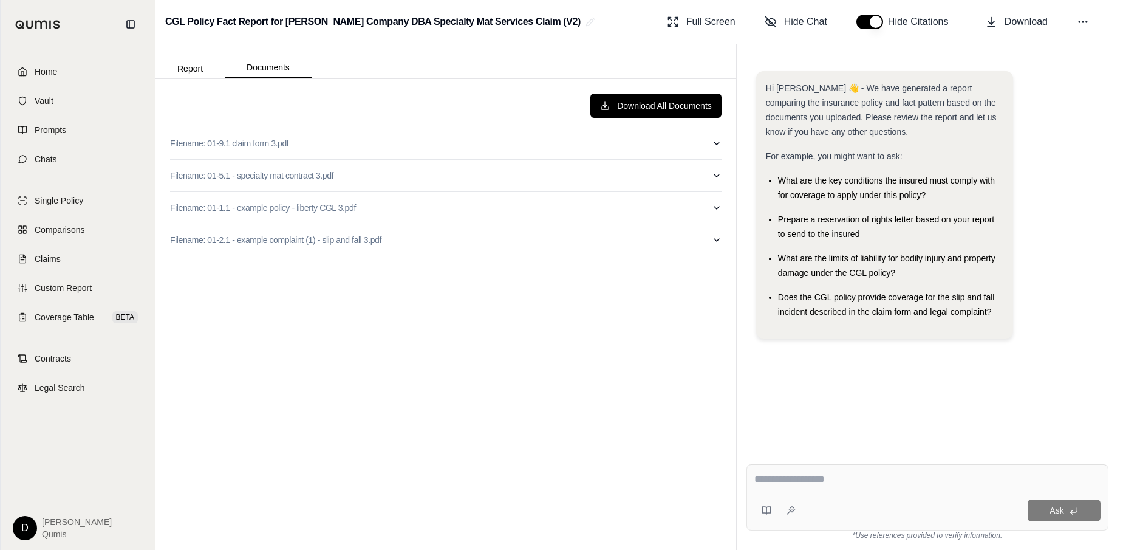
click at [417, 242] on button "Filename: 01-2.1 - example complaint (1) - slip and fall 3.pdf" at bounding box center [446, 240] width 552 height 32
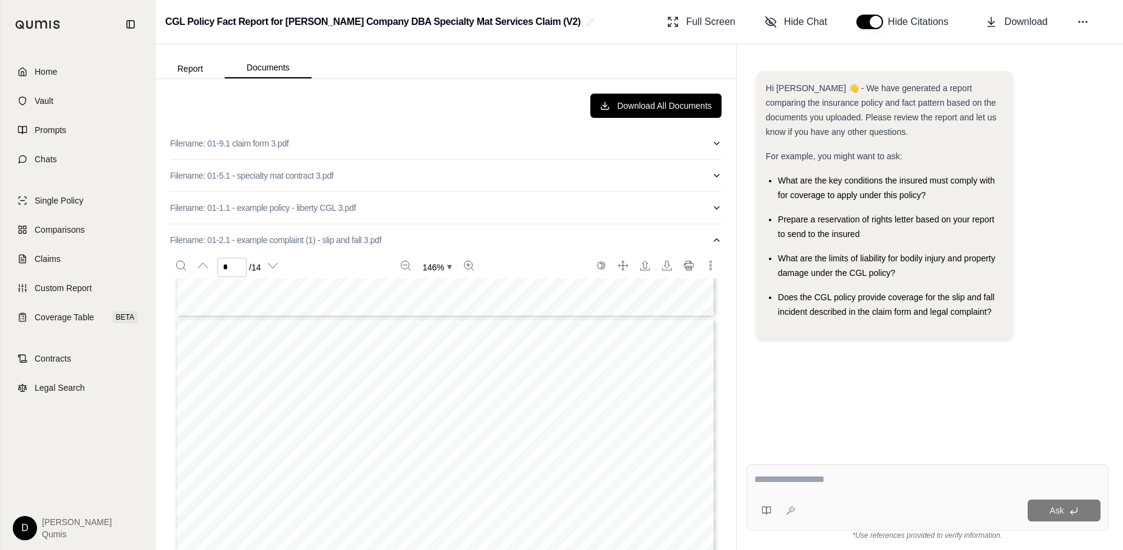
scroll to position [2085, 0]
click at [454, 242] on button "Filename: 01-2.1 - example complaint (1) - slip and fall 3.pdf" at bounding box center [446, 240] width 552 height 32
type input "*"
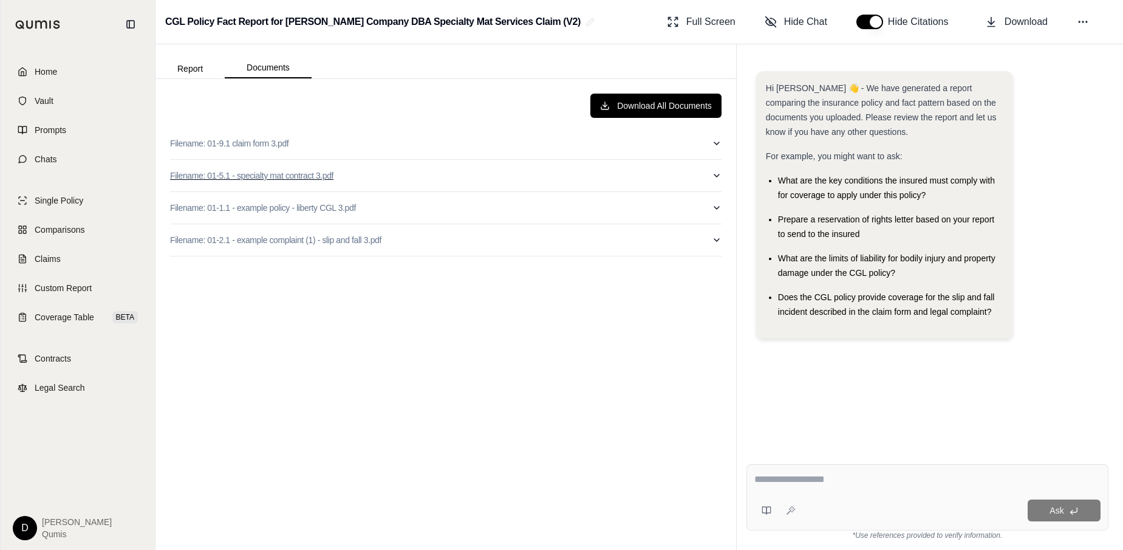
click at [391, 178] on button "Filename: 01-5.1 - specialty mat contract 3.pdf" at bounding box center [446, 176] width 552 height 32
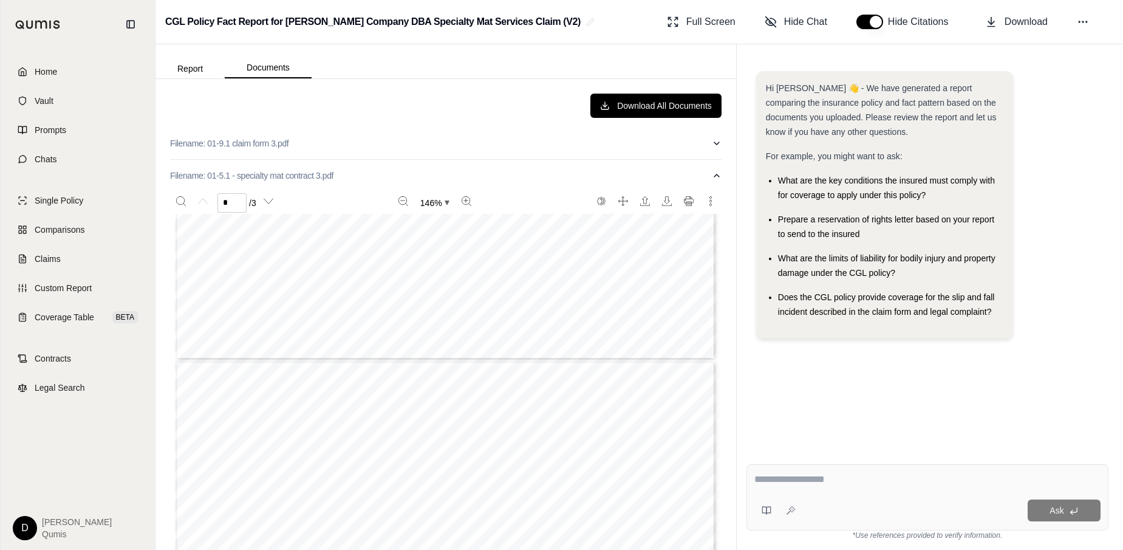
type input "*"
click at [358, 137] on button "Filename: 01-9.1 claim form 3.pdf" at bounding box center [446, 144] width 552 height 32
type input "*"
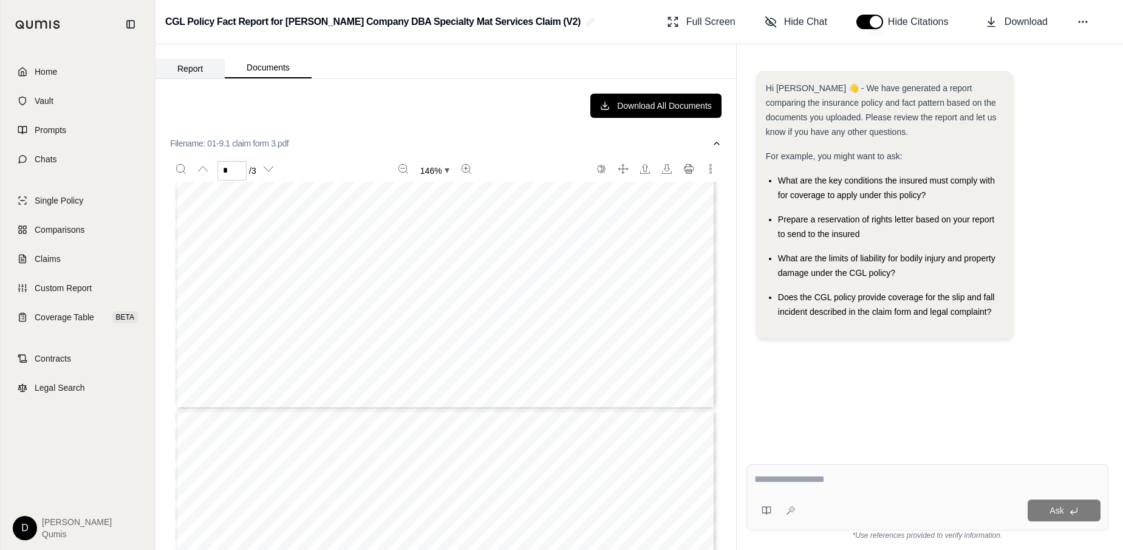
click at [190, 68] on button "Report" at bounding box center [190, 68] width 69 height 19
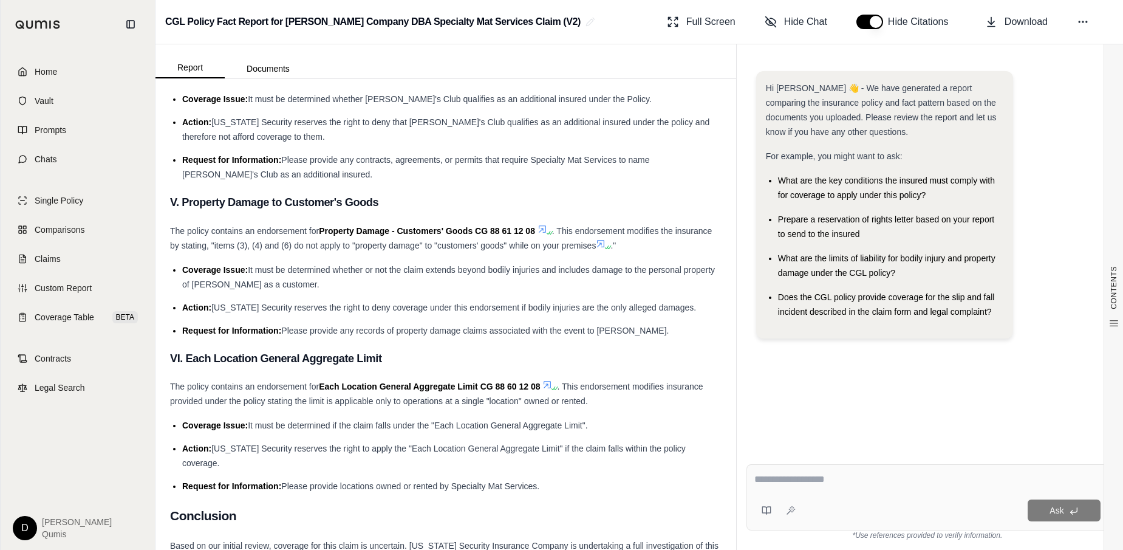
scroll to position [8450, 0]
click at [441, 303] on span "[US_STATE] Security reserves the right to deny coverage under this endorsement …" at bounding box center [453, 308] width 485 height 10
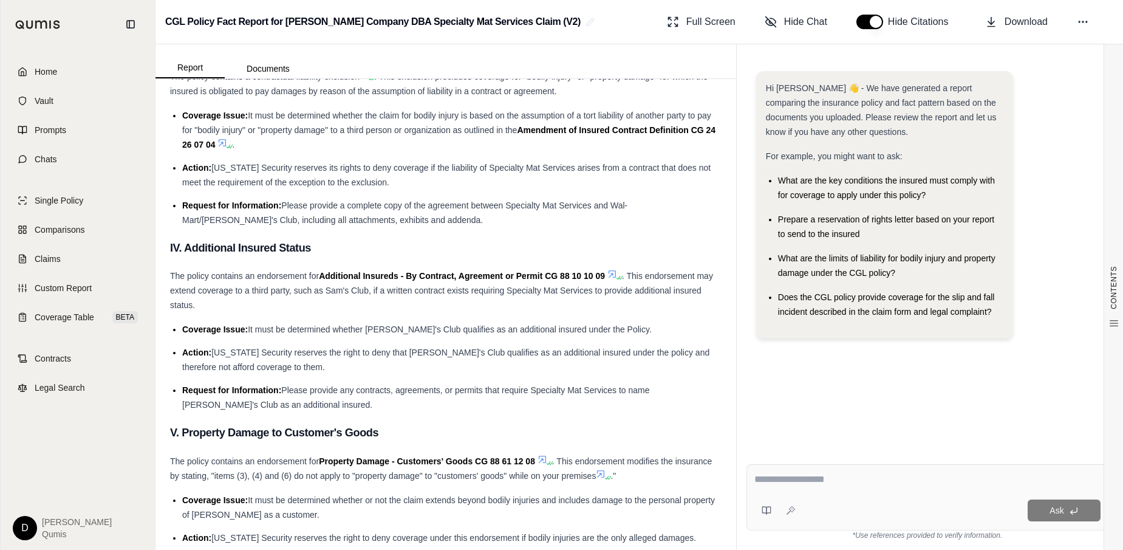
scroll to position [7993, 0]
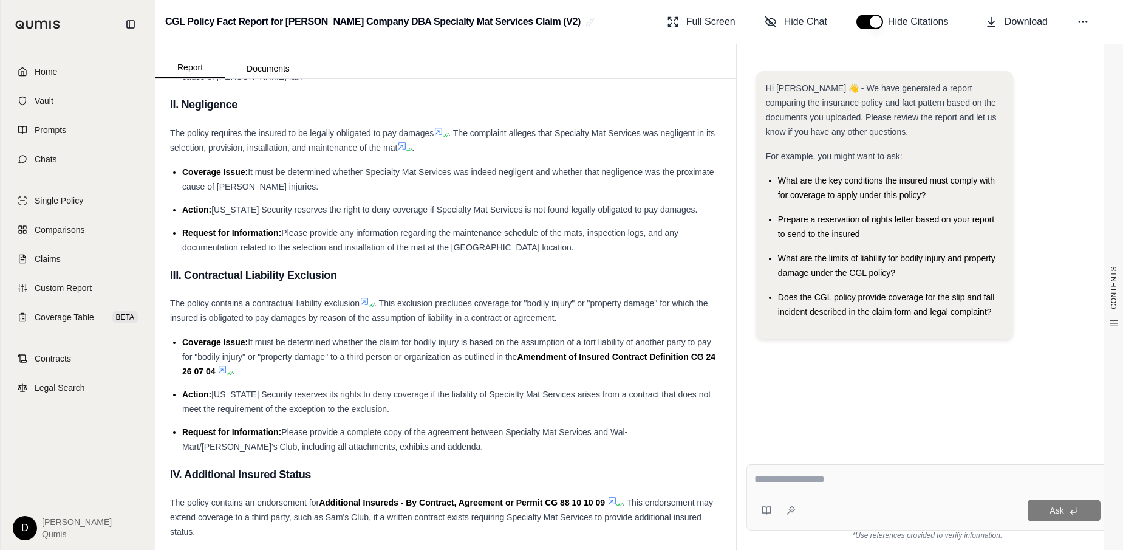
click at [830, 331] on div "Hi [PERSON_NAME] 👋 - We have generated a report comparing the insurance policy …" at bounding box center [884, 204] width 257 height 267
click at [789, 492] on div "Ask" at bounding box center [928, 497] width 362 height 66
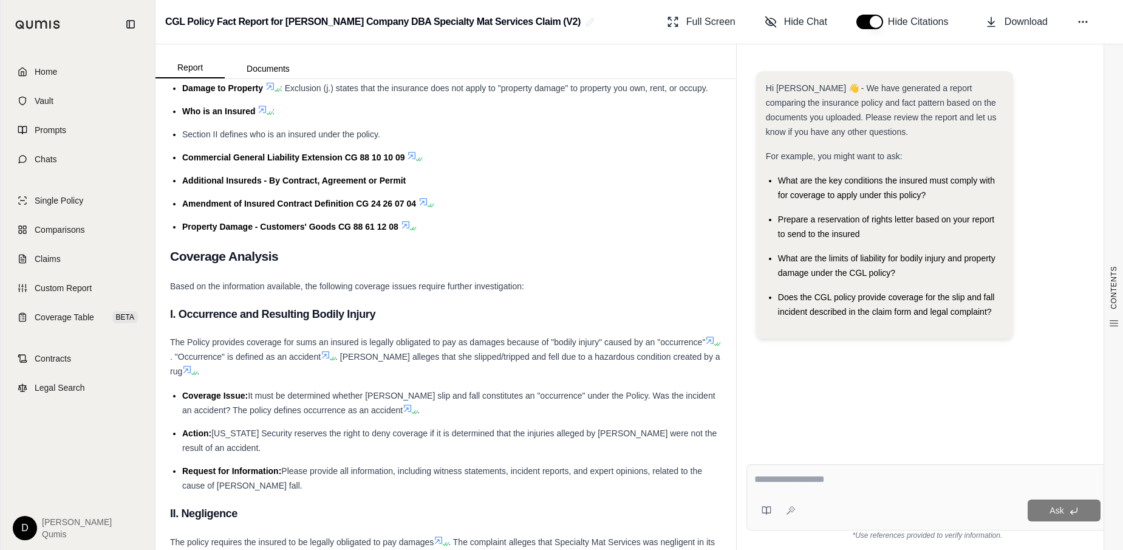
scroll to position [7495, 0]
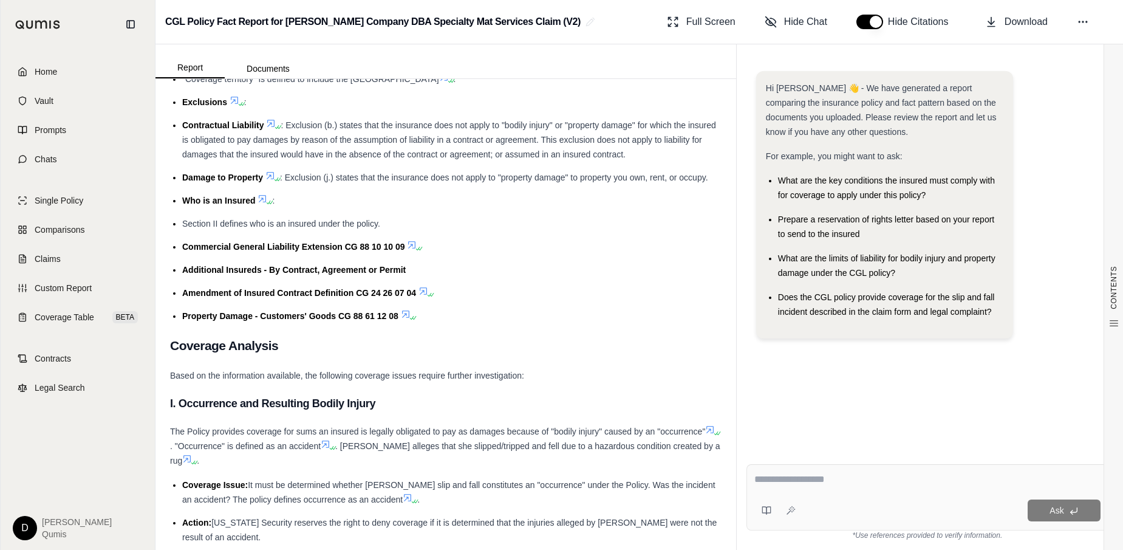
click at [819, 476] on textarea at bounding box center [927, 479] width 346 height 15
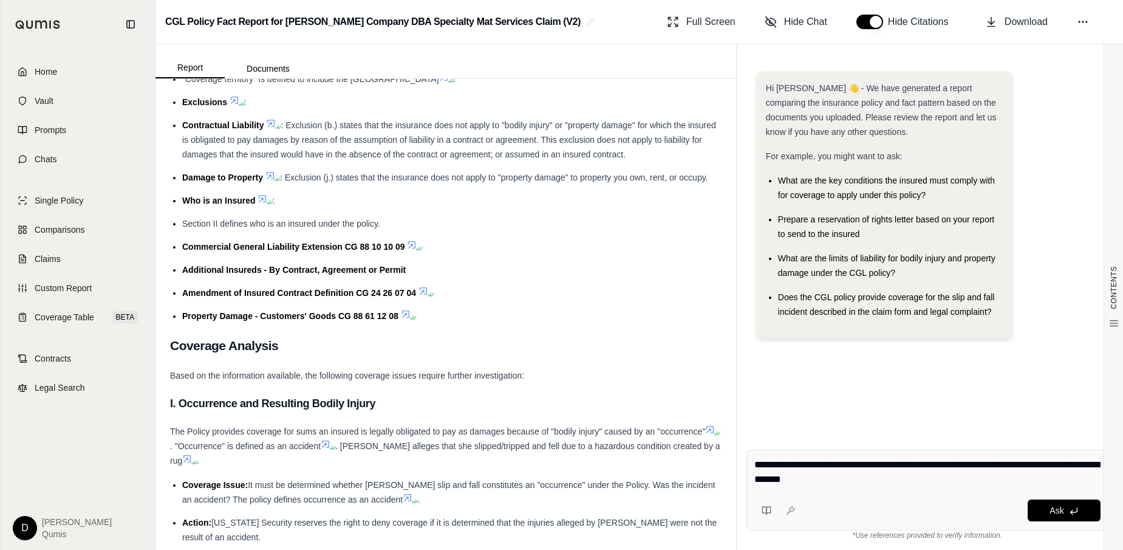
type textarea "**********"
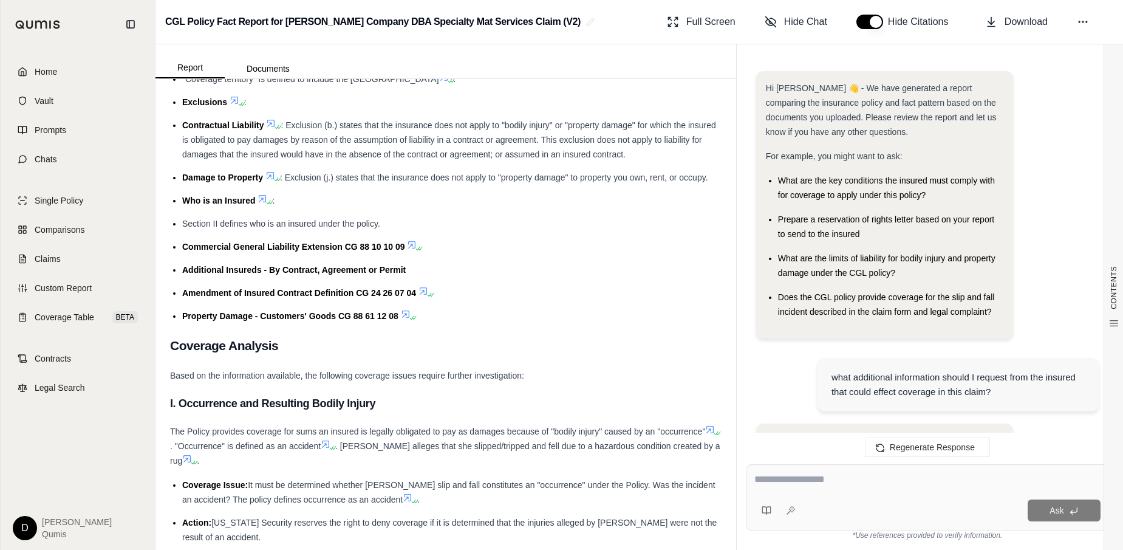
scroll to position [3853, 0]
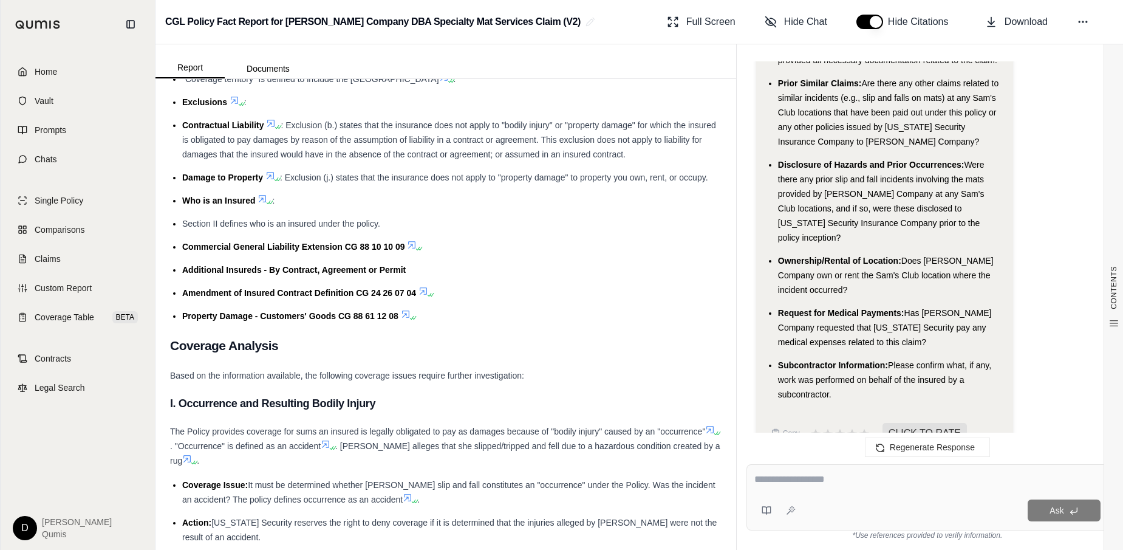
click at [902, 306] on li "Request for Medical Payments: Has [PERSON_NAME] Company requested that [US_STAT…" at bounding box center [890, 328] width 225 height 44
click at [878, 314] on li "Request for Medical Payments: Has [PERSON_NAME] Company requested that [US_STAT…" at bounding box center [890, 328] width 225 height 44
click at [797, 481] on textarea at bounding box center [927, 479] width 346 height 15
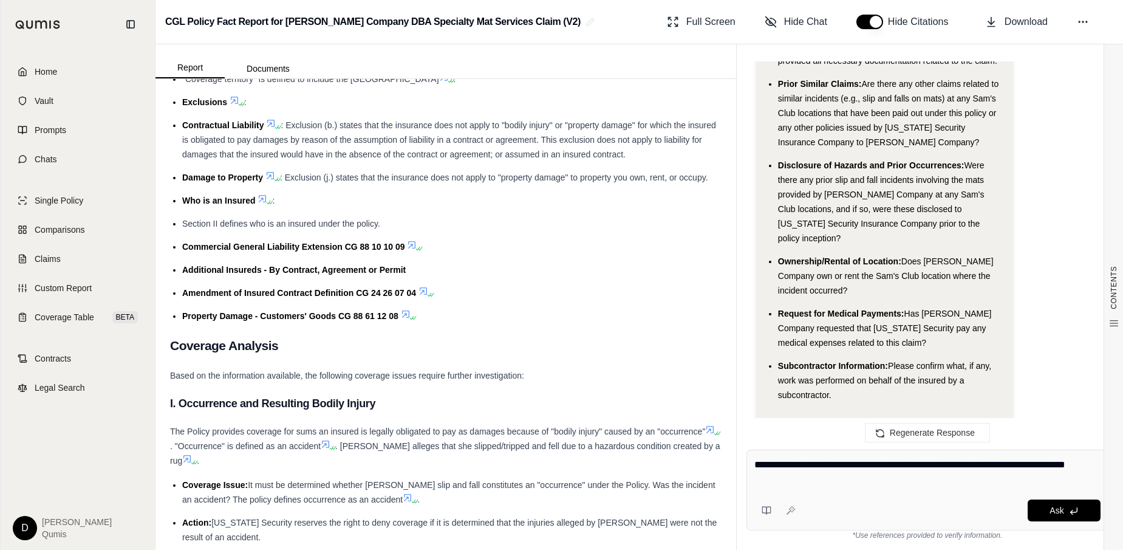
type textarea "**********"
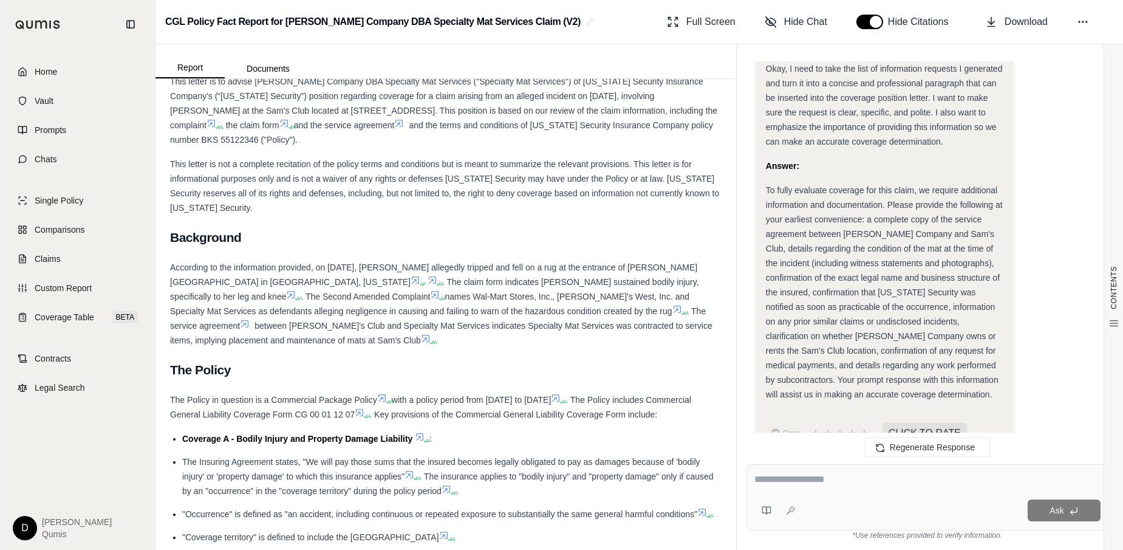
scroll to position [7005, 0]
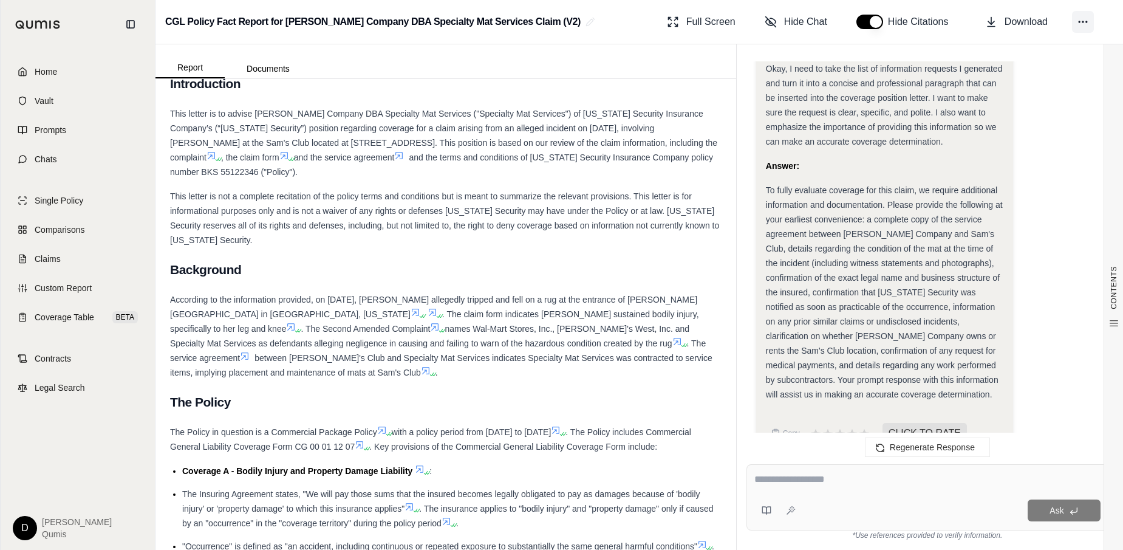
click at [1049, 19] on button at bounding box center [1083, 22] width 22 height 22
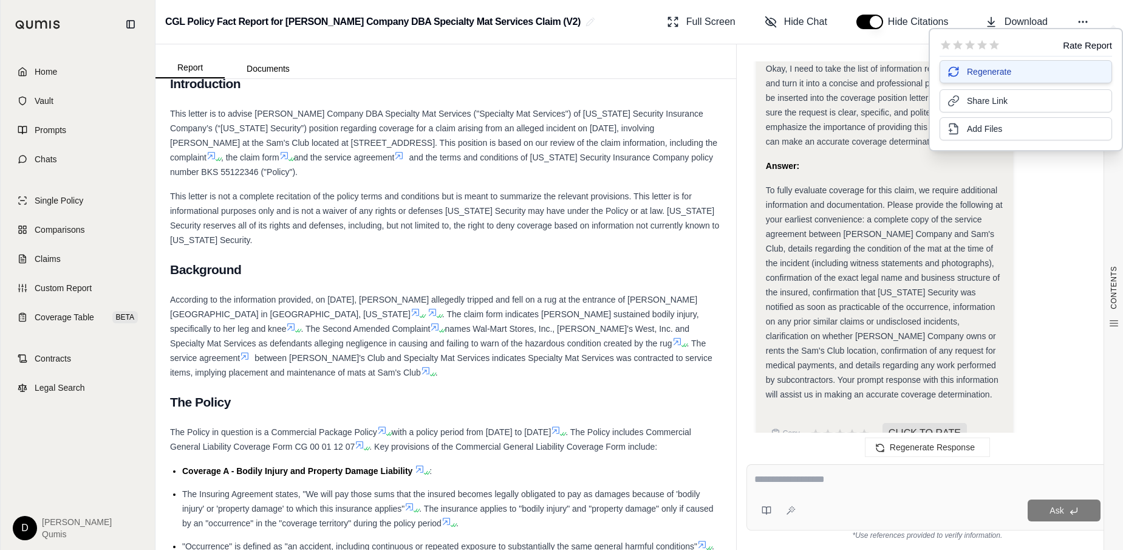
click at [1006, 74] on span "Regenerate" at bounding box center [989, 72] width 44 height 12
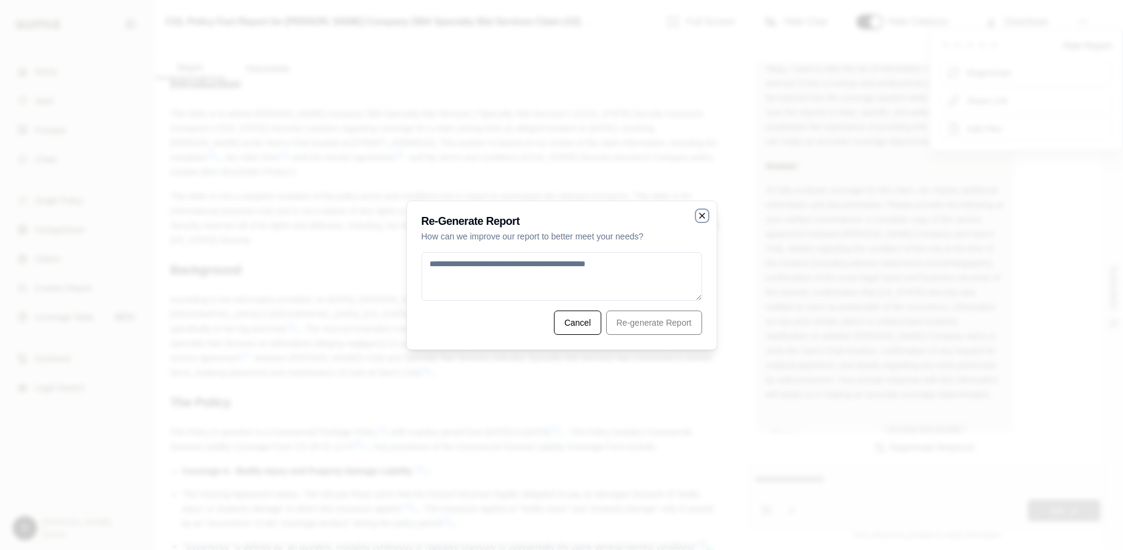
click at [700, 213] on icon "button" at bounding box center [702, 215] width 5 height 5
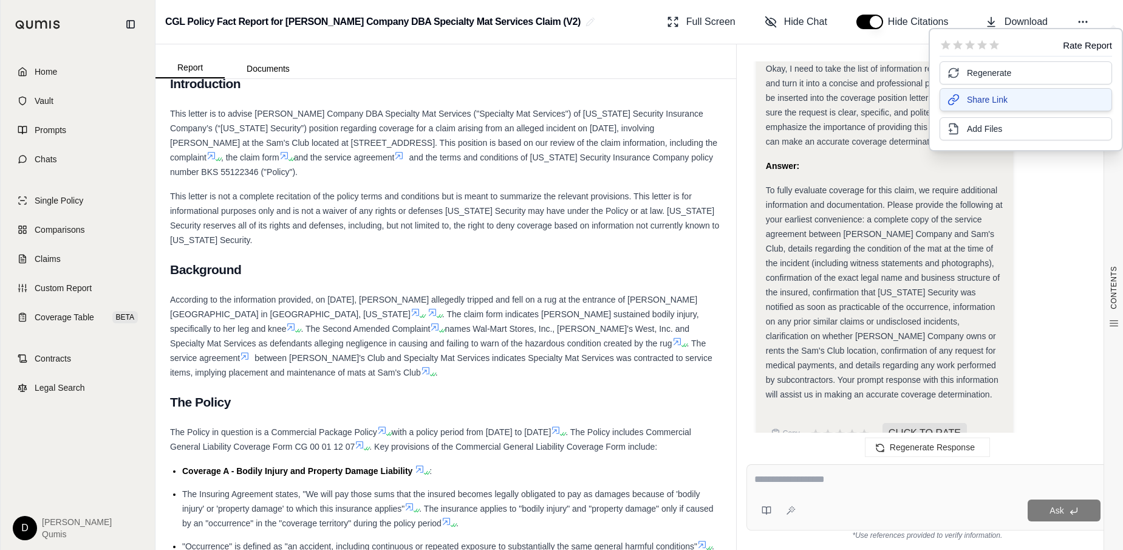
click at [981, 101] on span "Share Link" at bounding box center [987, 100] width 41 height 12
click at [996, 137] on button "Add Files" at bounding box center [1026, 127] width 173 height 23
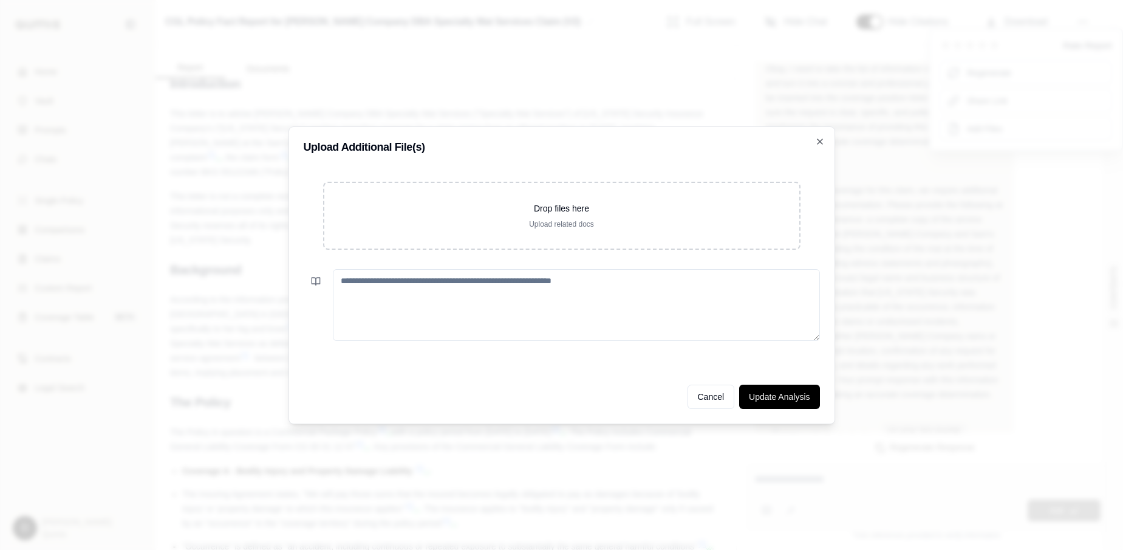
click at [524, 307] on textarea at bounding box center [576, 305] width 487 height 72
click at [816, 142] on icon "button" at bounding box center [820, 142] width 10 height 10
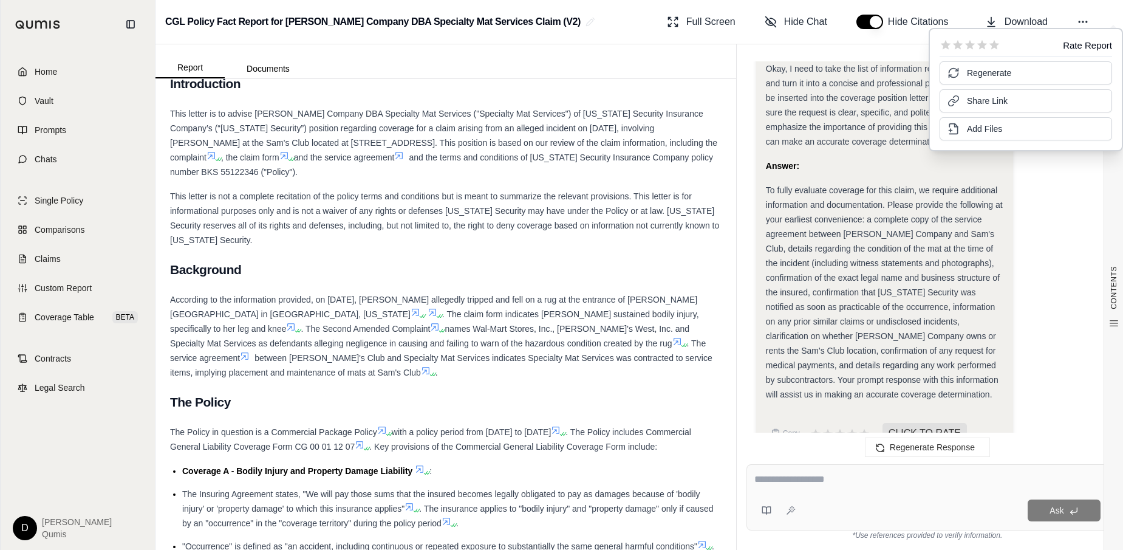
click at [827, 216] on span "To fully evaluate coverage for this claim, we require additional information an…" at bounding box center [884, 292] width 237 height 214
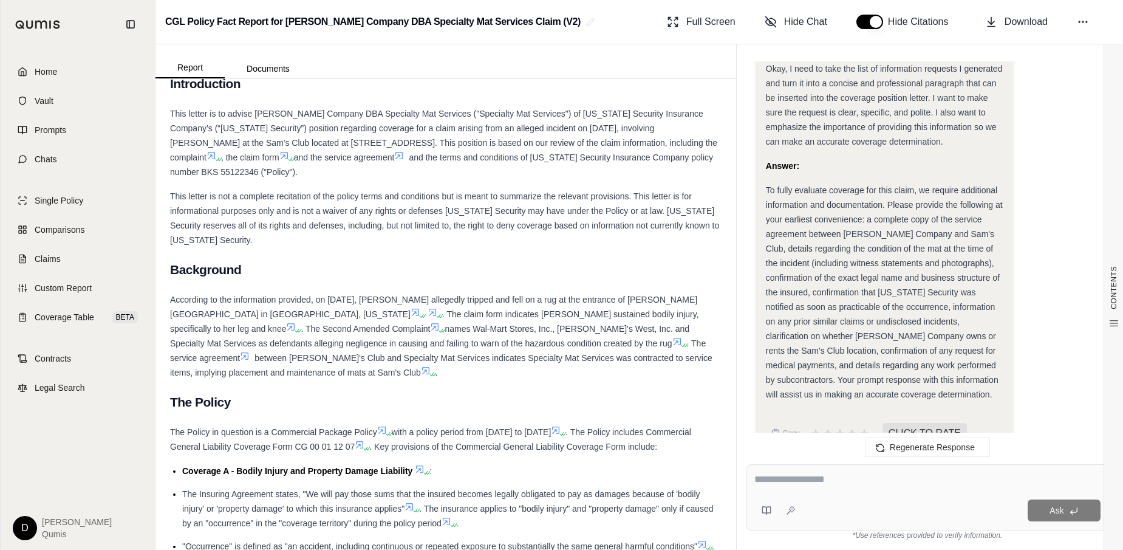
click at [474, 210] on span "This letter is not a complete recitation of the policy terms and conditions but…" at bounding box center [444, 217] width 549 height 53
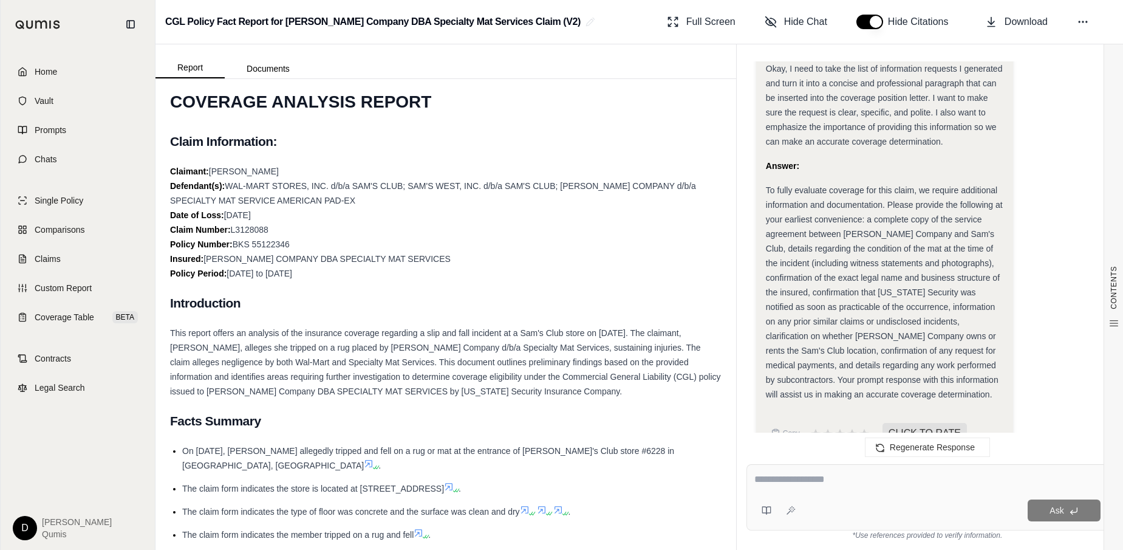
scroll to position [35, 0]
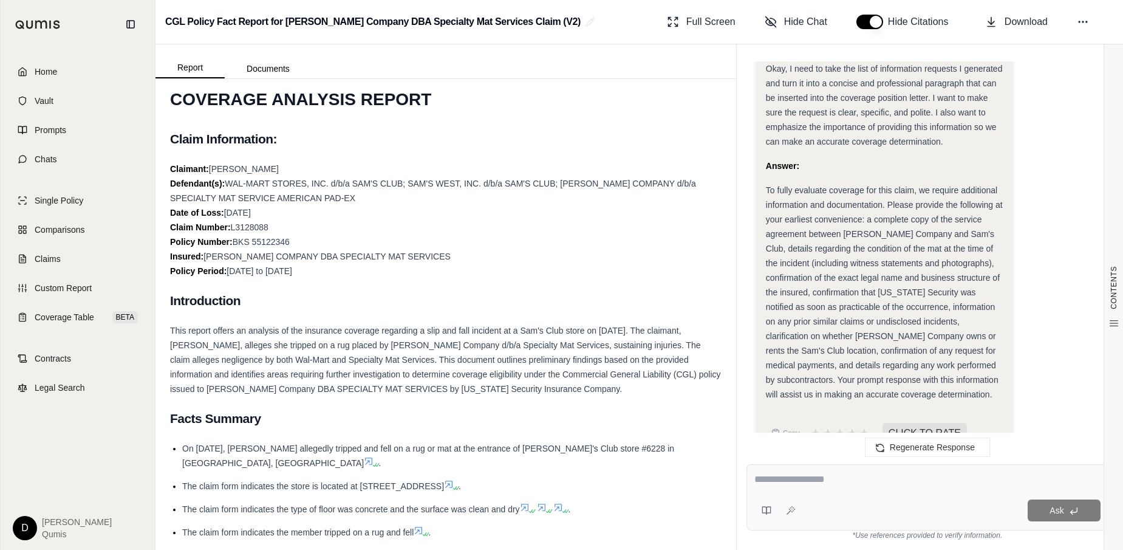
click at [413, 237] on div "Claimant: [PERSON_NAME] Defendant(s): WAL-MART STORES, INC. d/b/a SAM'S CLUB; S…" at bounding box center [446, 220] width 552 height 117
click at [1049, 27] on icon at bounding box center [1083, 22] width 12 height 12
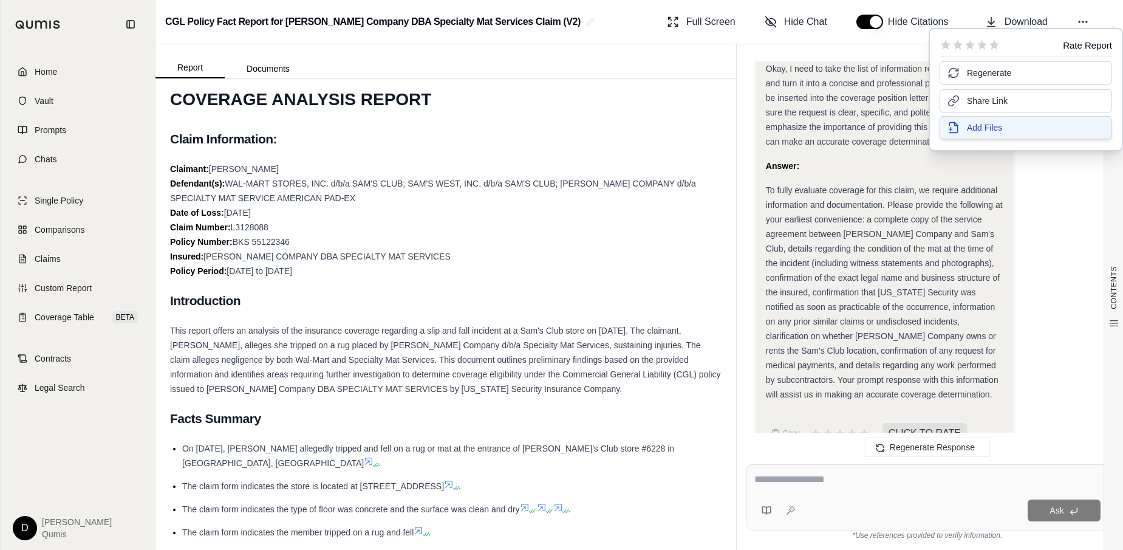
click at [991, 132] on span "Add Files" at bounding box center [984, 127] width 35 height 12
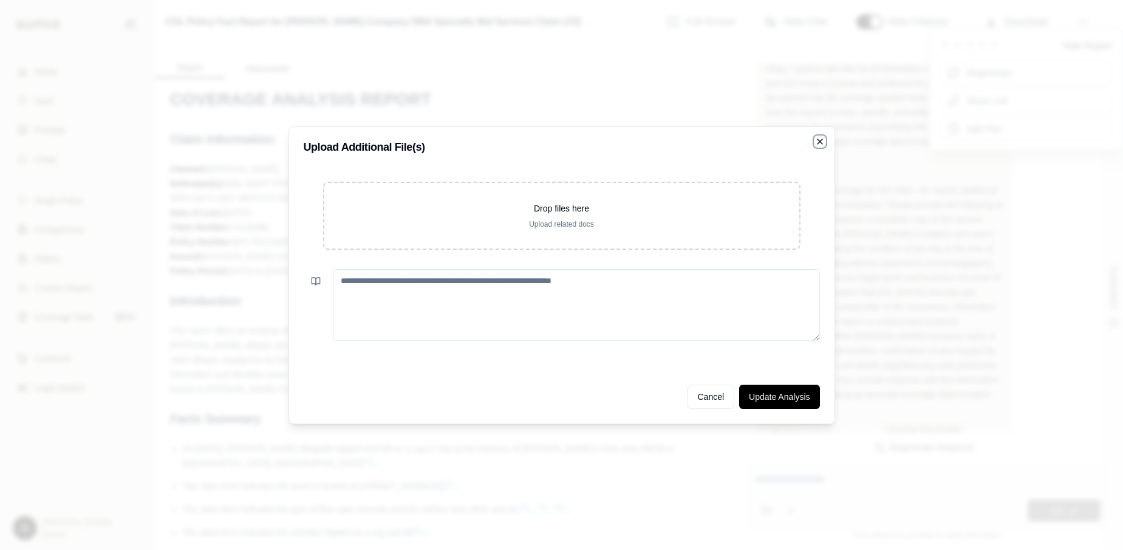
click at [821, 140] on icon "button" at bounding box center [820, 142] width 10 height 10
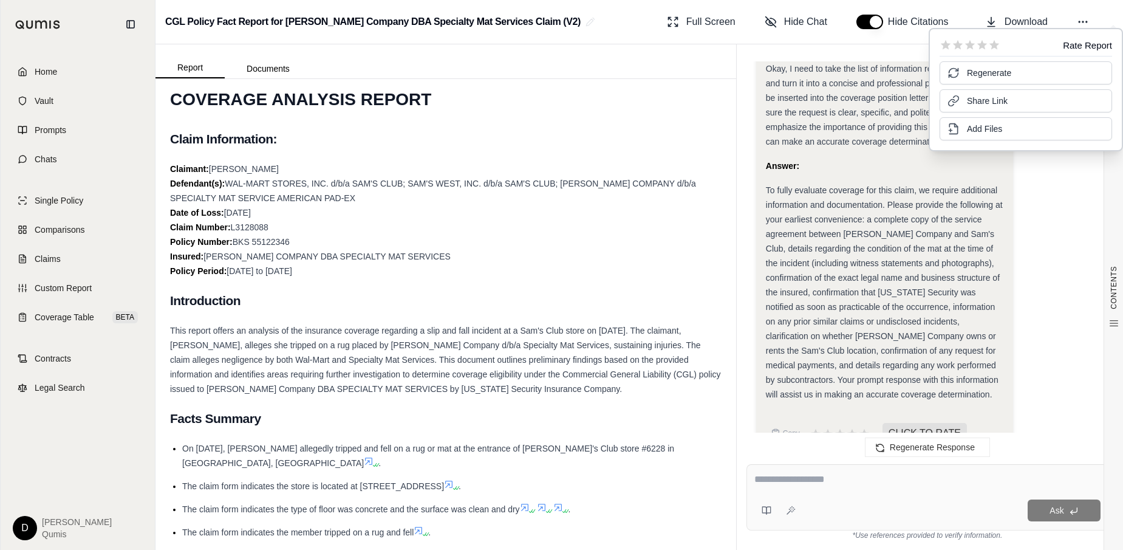
click at [844, 211] on div "To fully evaluate coverage for this claim, we require additional information an…" at bounding box center [885, 292] width 238 height 219
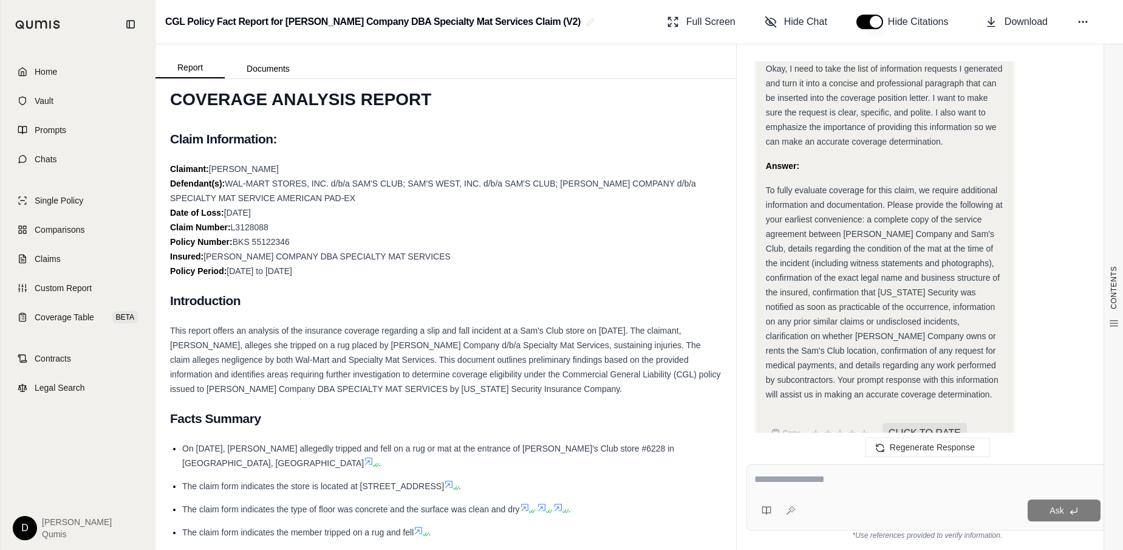
click at [835, 277] on span "To fully evaluate coverage for this claim, we require additional information an…" at bounding box center [884, 292] width 237 height 214
click at [469, 370] on span "This report offers an analysis of the insurance coverage regarding a slip and f…" at bounding box center [445, 360] width 551 height 68
click at [57, 383] on span "Legal Search" at bounding box center [60, 388] width 50 height 12
click at [792, 487] on textarea at bounding box center [927, 479] width 346 height 15
click at [347, 363] on span "This report offers an analysis of the insurance coverage regarding a slip and f…" at bounding box center [445, 360] width 551 height 68
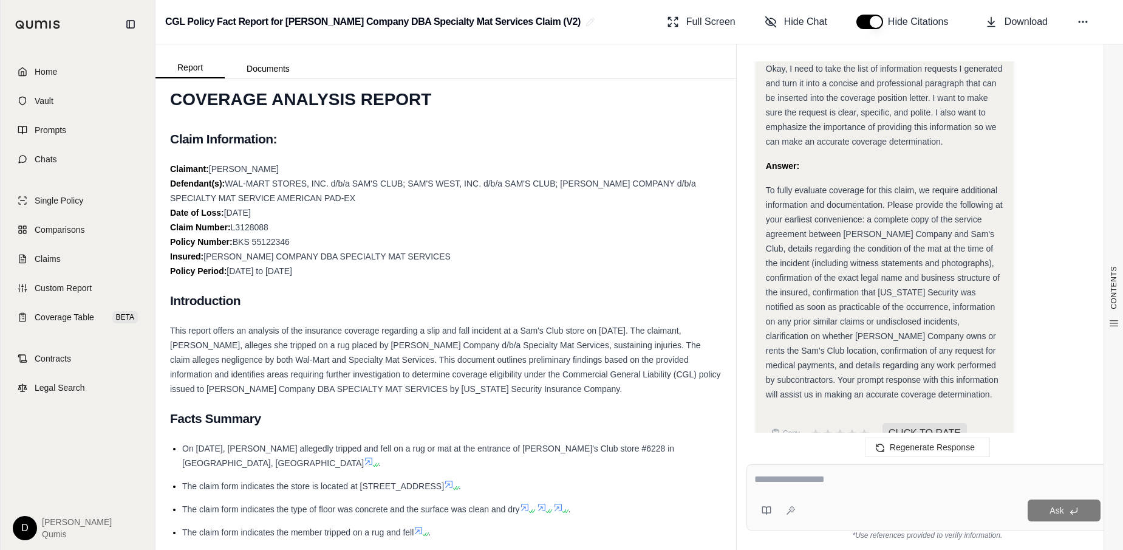
click at [340, 375] on span "This report offers an analysis of the insurance coverage regarding a slip and f…" at bounding box center [445, 360] width 551 height 68
click at [448, 362] on span "This report offers an analysis of the insurance coverage regarding a slip and f…" at bounding box center [445, 360] width 551 height 68
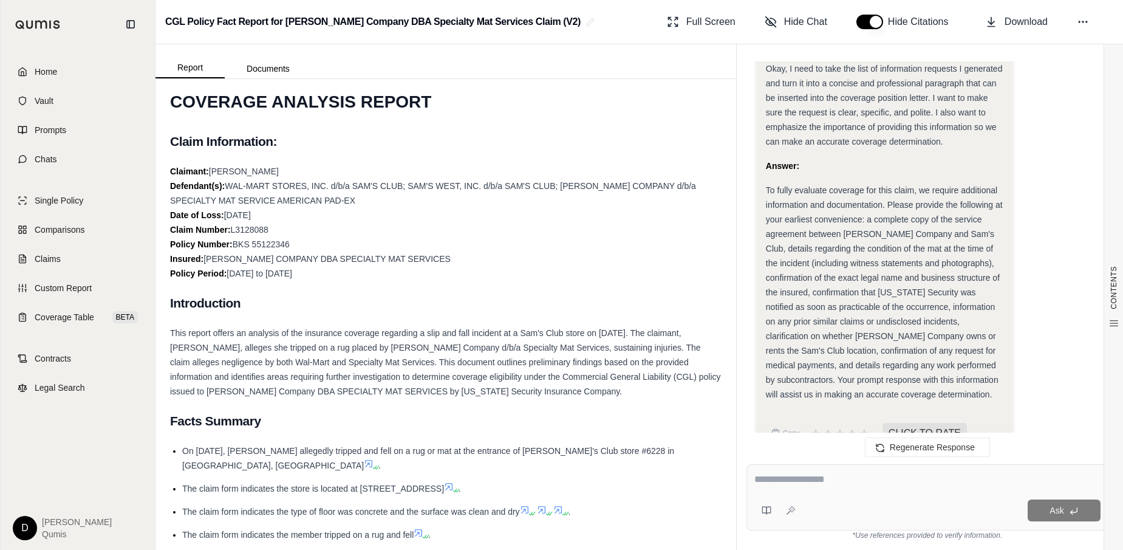
scroll to position [37, 0]
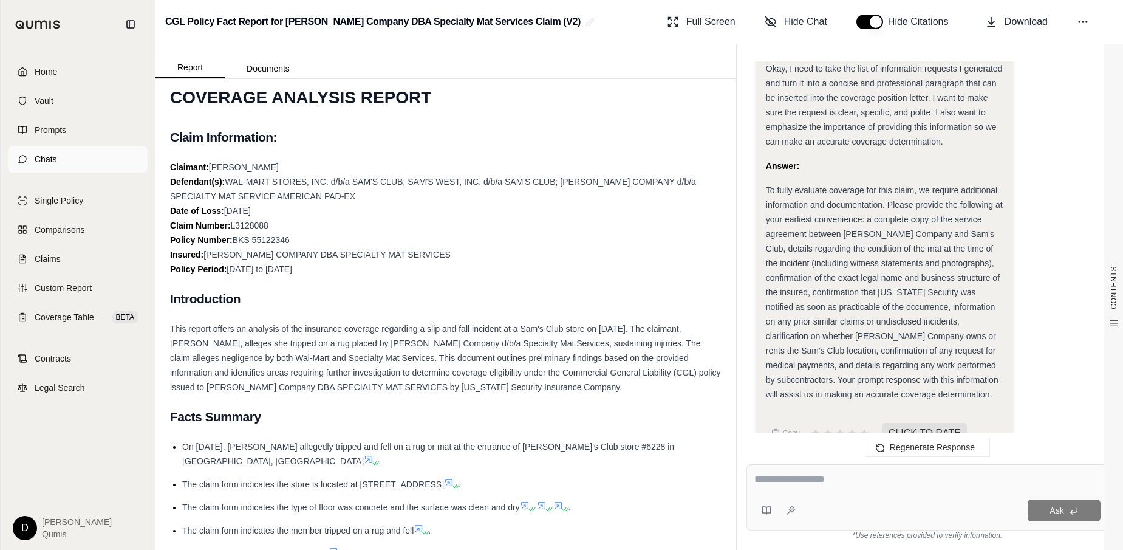
click at [66, 163] on link "Chats" at bounding box center [78, 159] width 140 height 27
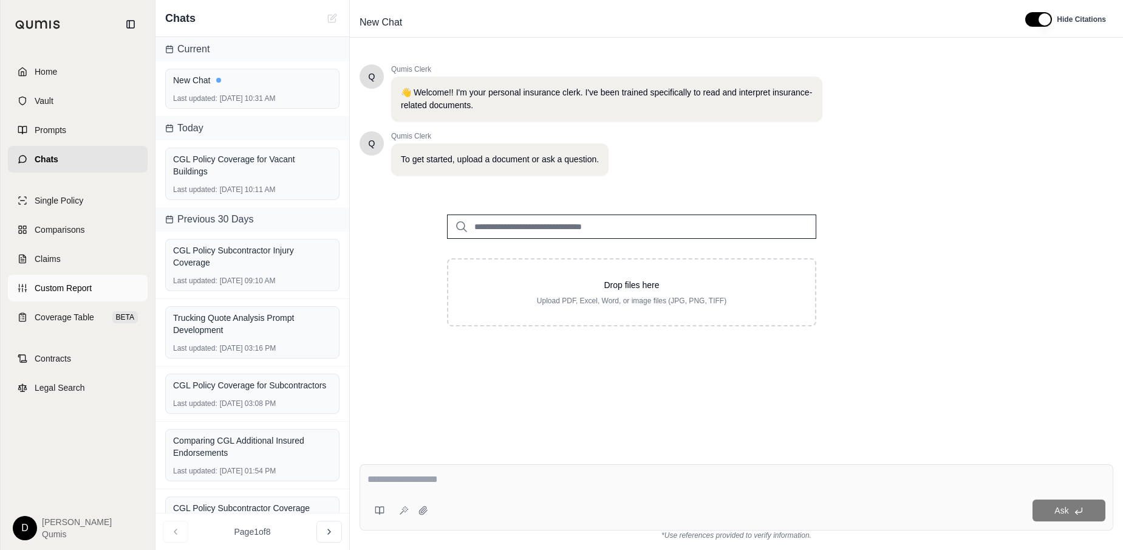
click at [69, 278] on link "Custom Report" at bounding box center [78, 288] width 140 height 27
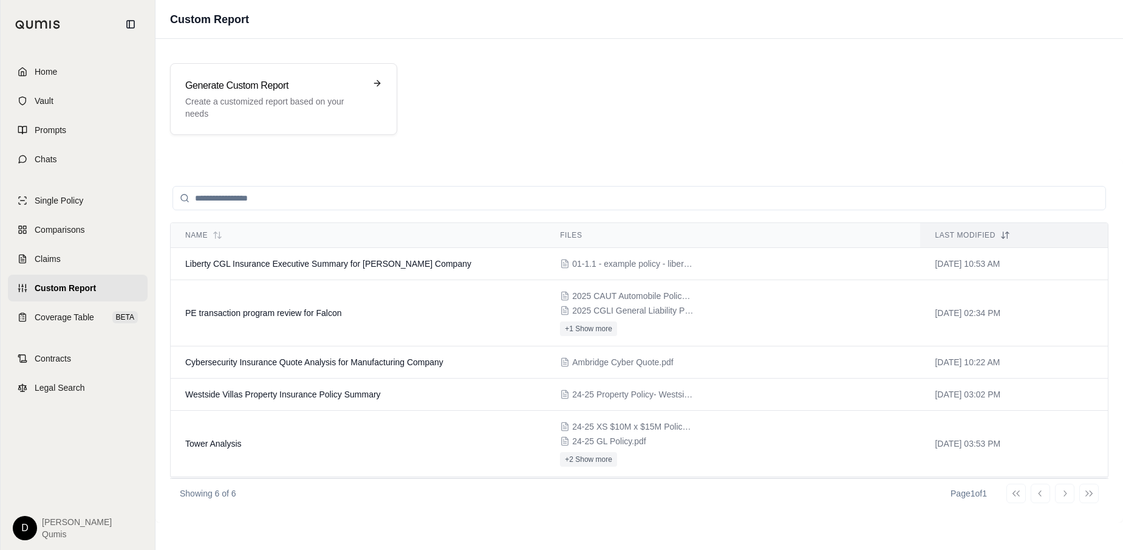
click at [284, 63] on div "Generate Custom Report Create a customized report based on your needs" at bounding box center [640, 99] width 968 height 101
click at [277, 91] on h3 "Generate Custom Report" at bounding box center [275, 85] width 180 height 15
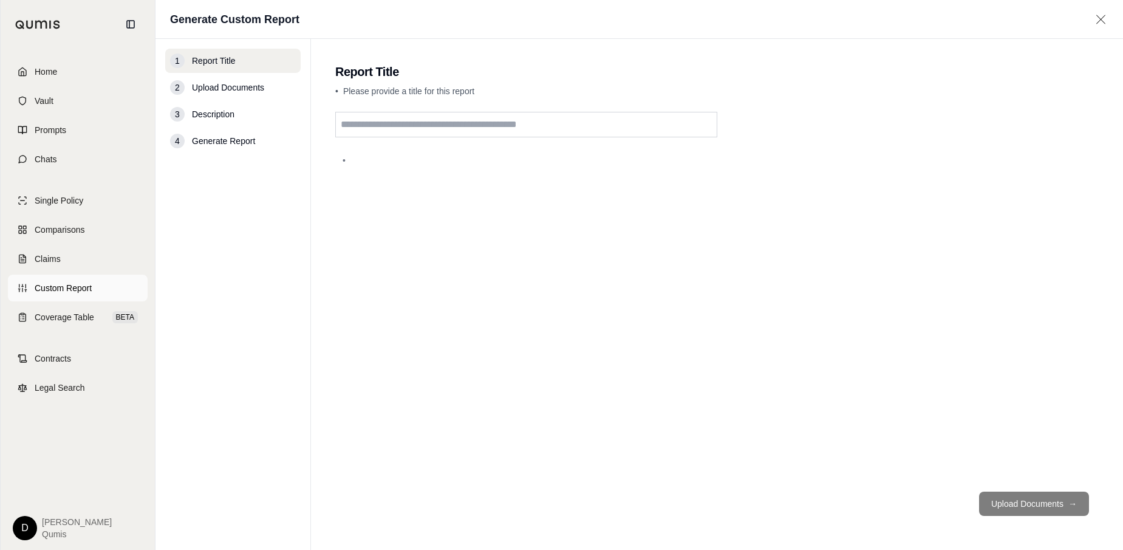
click at [120, 294] on link "Custom Report" at bounding box center [78, 288] width 140 height 27
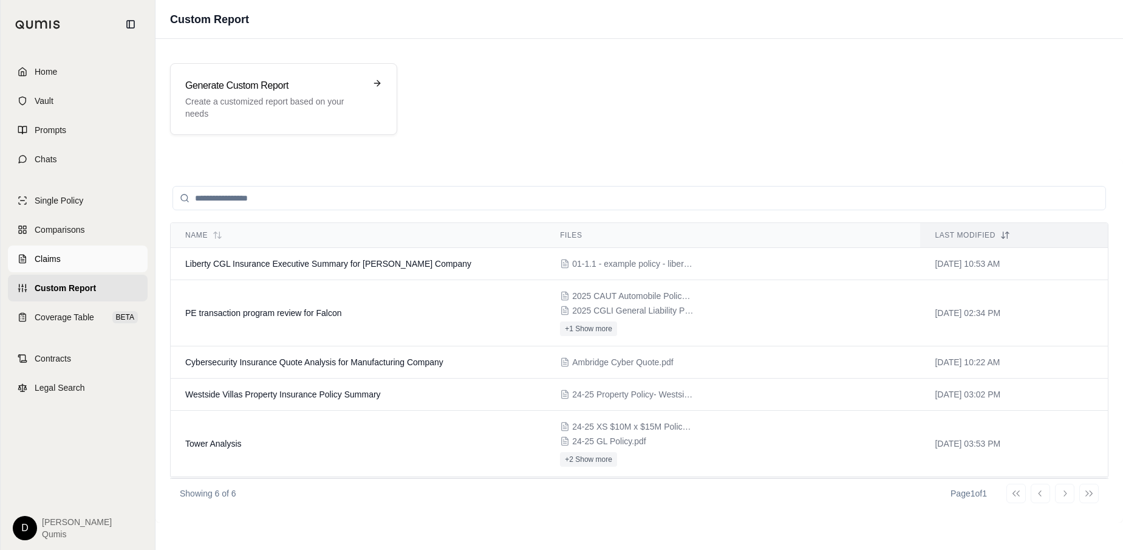
click at [68, 253] on link "Claims" at bounding box center [78, 258] width 140 height 27
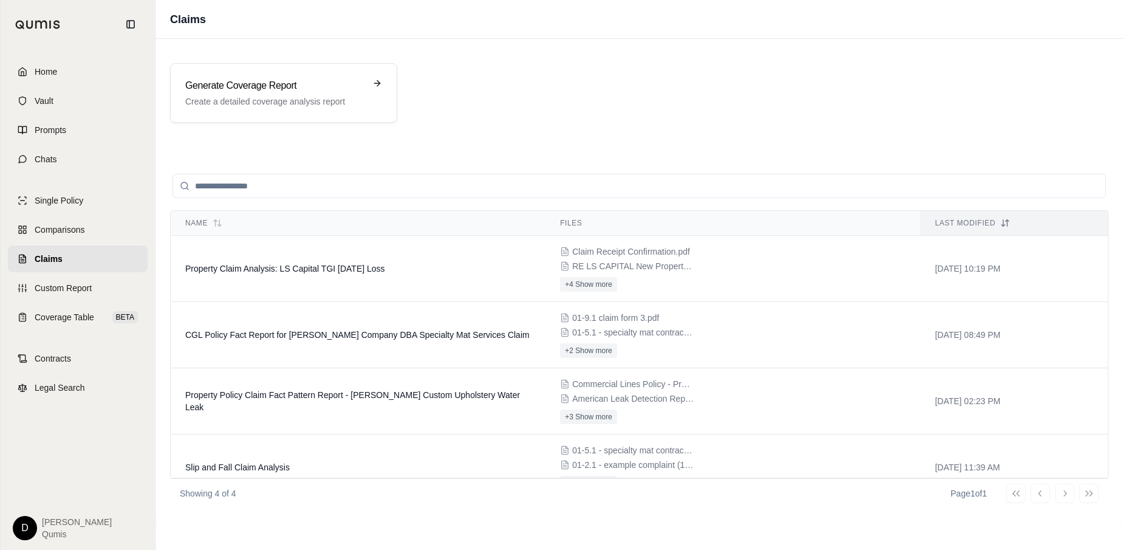
click at [442, 148] on div "Name Files Last modified Property Claim Analysis: LS Capital TGI [DATE] Loss Cl…" at bounding box center [640, 334] width 968 height 375
